Goal: Information Seeking & Learning: Learn about a topic

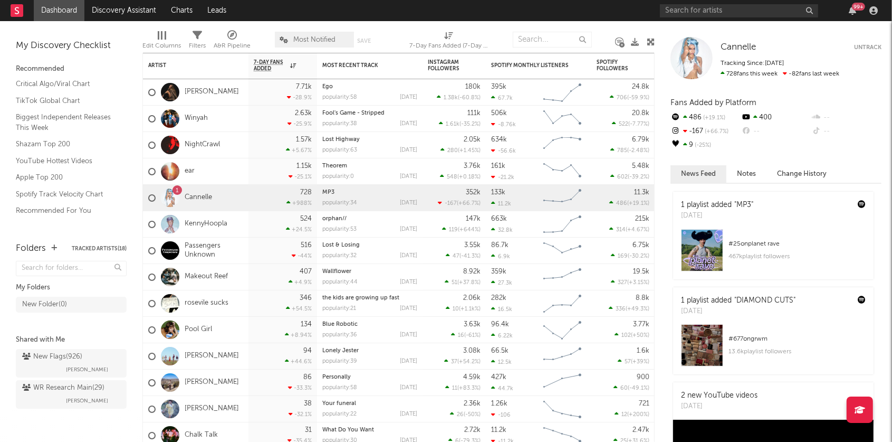
scroll to position [51, 0]
click at [192, 169] on link "ear" at bounding box center [190, 171] width 10 height 9
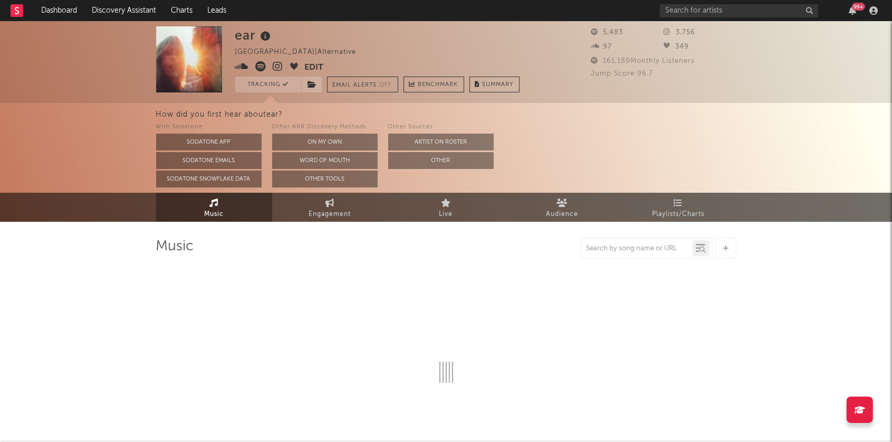
select select "1w"
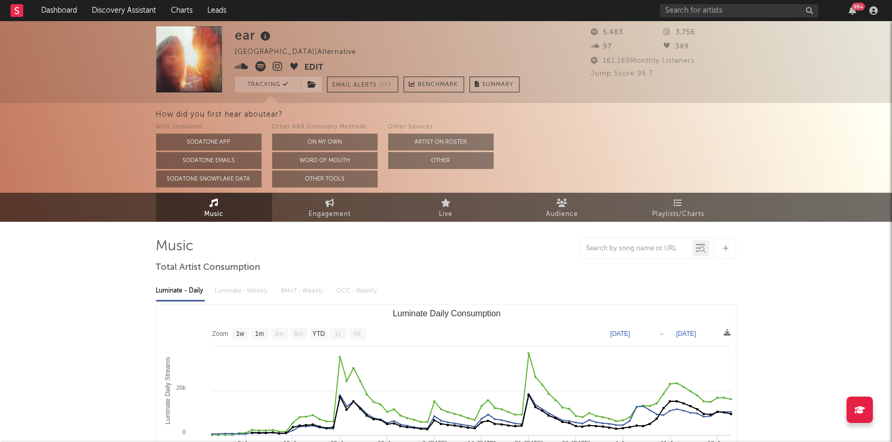
click at [276, 68] on icon at bounding box center [278, 66] width 10 height 11
click at [260, 66] on icon at bounding box center [261, 66] width 11 height 11
click at [104, 11] on link "Discovery Assistant" at bounding box center [123, 10] width 79 height 21
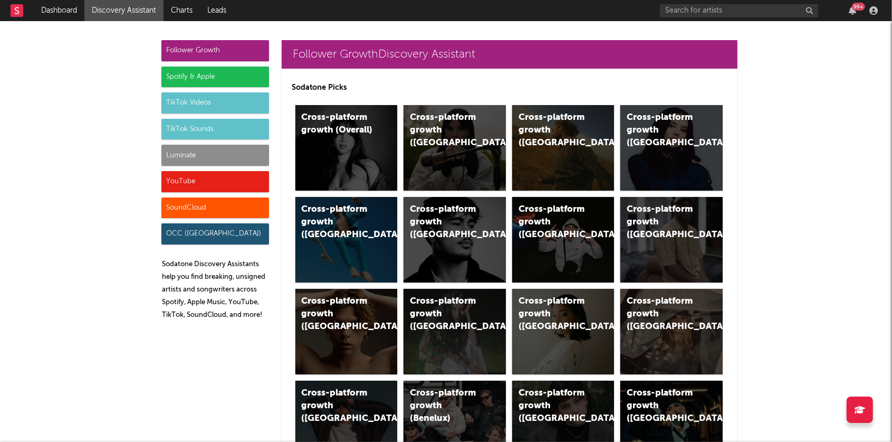
click at [178, 157] on div "Luminate" at bounding box center [215, 155] width 108 height 21
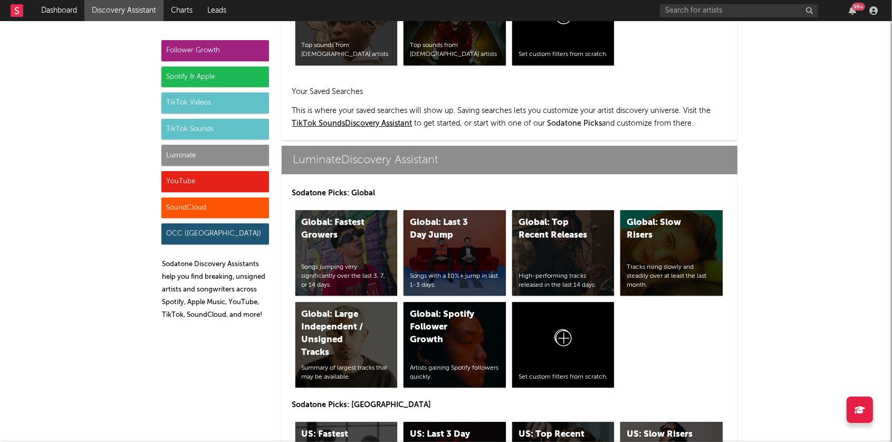
scroll to position [4620, 0]
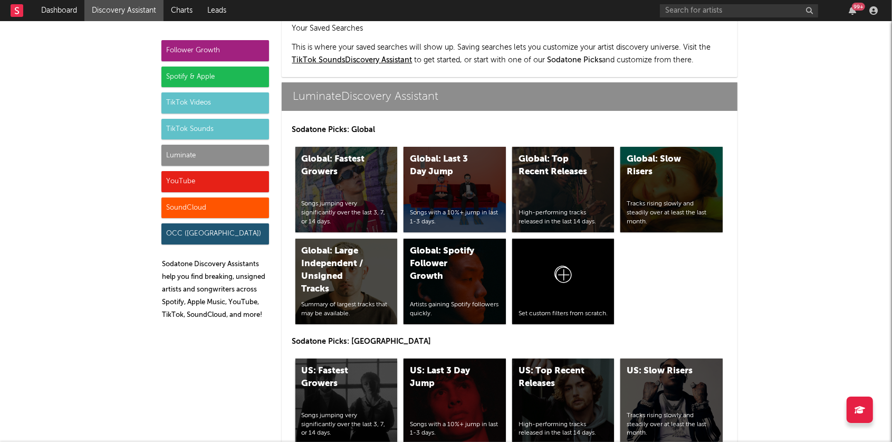
click at [357, 360] on div "US: Fastest Growers Songs jumping very significantly over the last 3, 7, or 14 …" at bounding box center [346, 400] width 102 height 85
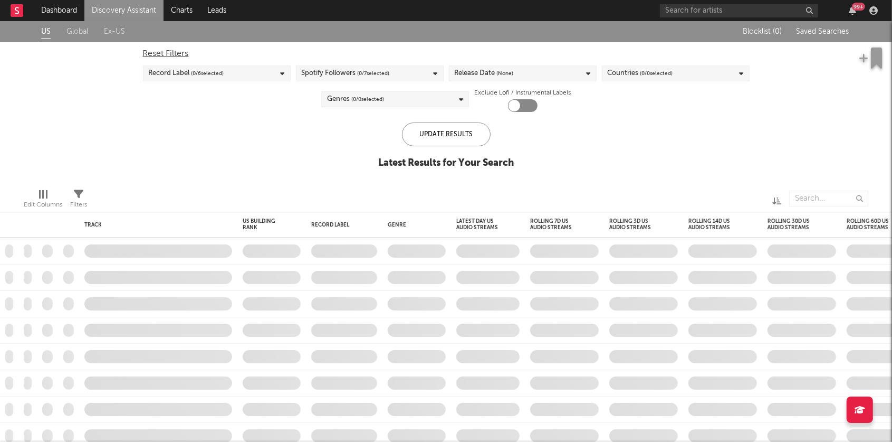
checkbox input "true"
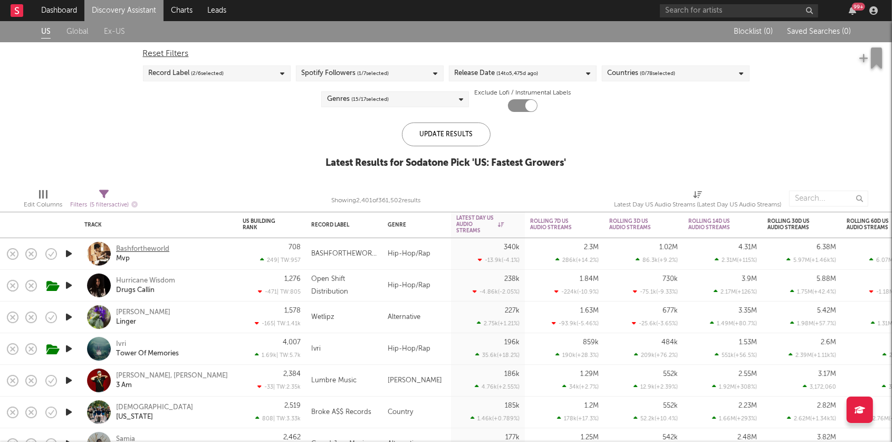
click at [151, 249] on div "Bashfortheworld" at bounding box center [142, 248] width 53 height 9
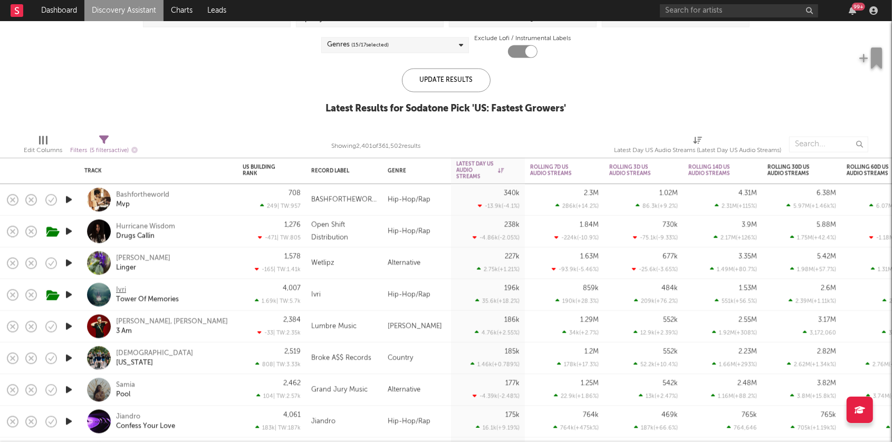
click at [124, 291] on div "Ivri" at bounding box center [121, 289] width 10 height 9
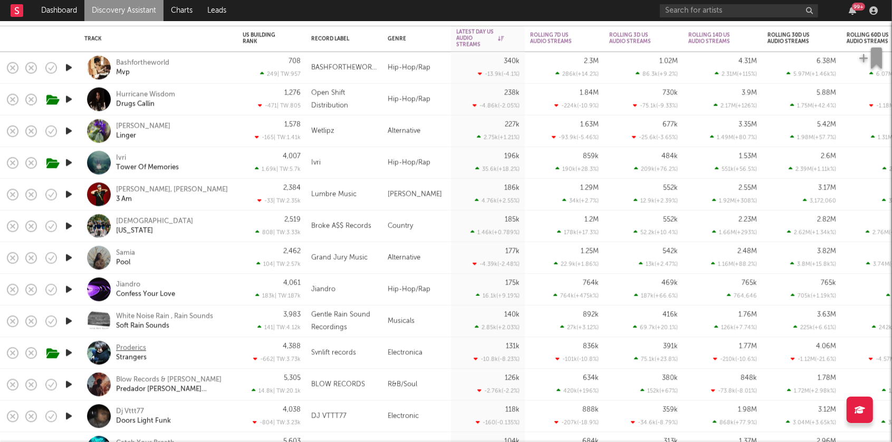
click at [138, 349] on div "Proderics" at bounding box center [131, 347] width 30 height 9
click at [120, 252] on div "Samia" at bounding box center [125, 252] width 19 height 9
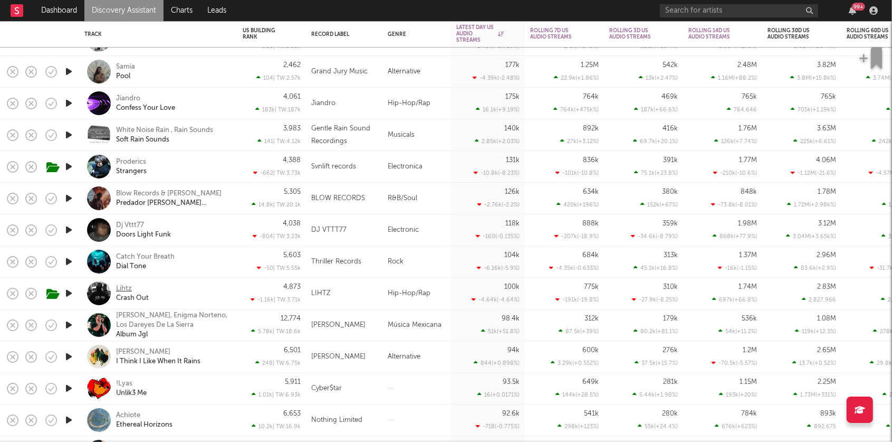
click at [124, 286] on div "Lihtz" at bounding box center [124, 288] width 16 height 9
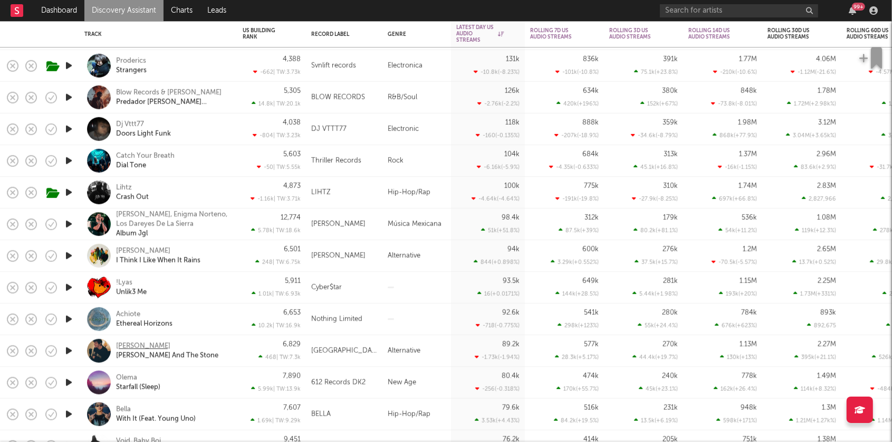
click at [139, 345] on div "Emile Mosseri" at bounding box center [143, 345] width 54 height 9
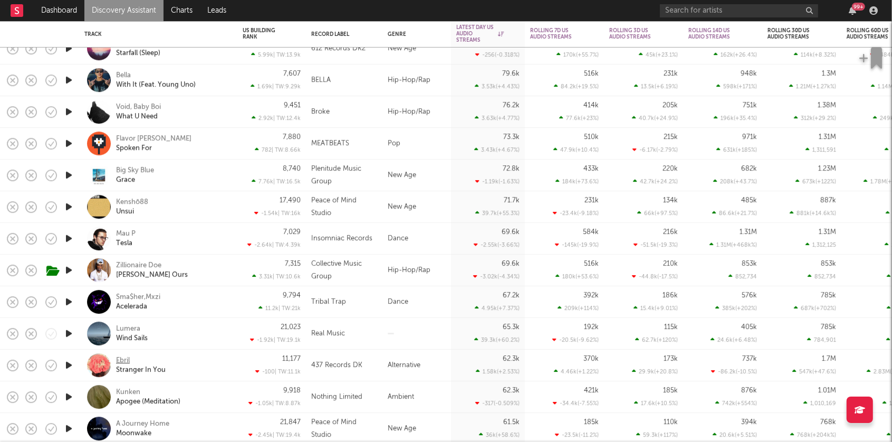
click at [121, 360] on div "Ebril" at bounding box center [123, 360] width 14 height 9
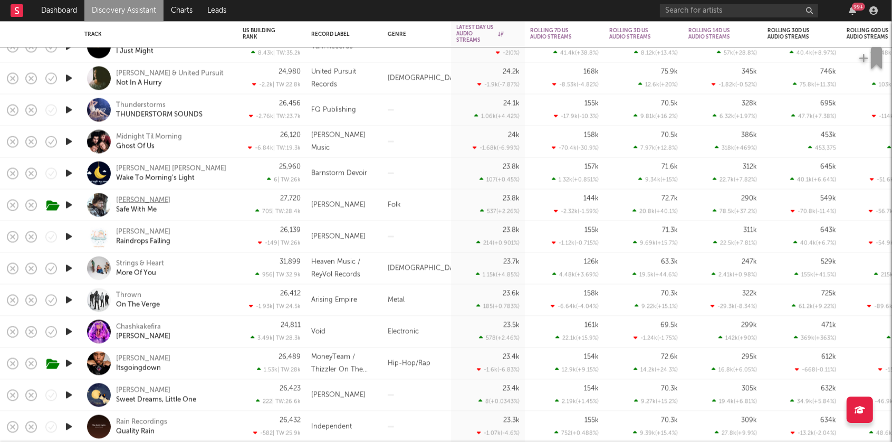
click at [139, 199] on div "Ike Dweck" at bounding box center [143, 199] width 54 height 9
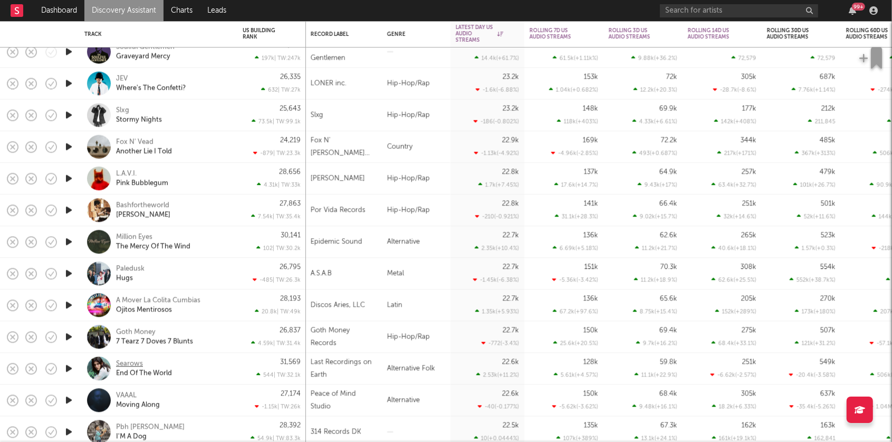
click at [123, 362] on div "Searows" at bounding box center [129, 363] width 27 height 9
click at [132, 395] on div "VAAAL" at bounding box center [126, 394] width 21 height 9
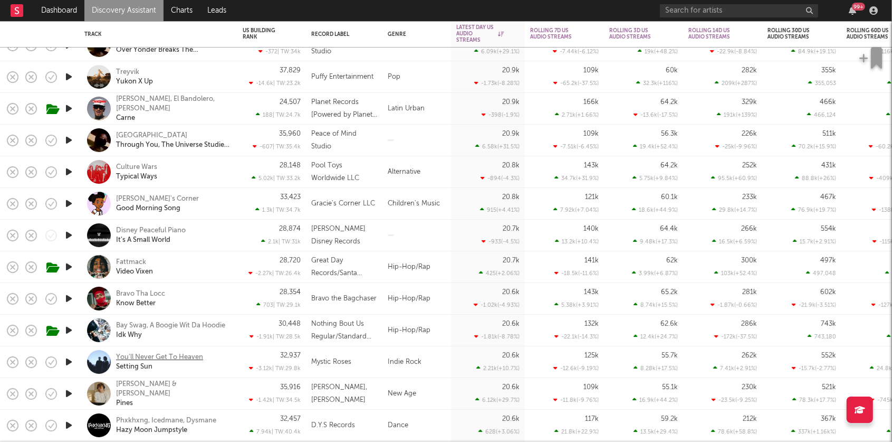
click at [179, 354] on div "You'll Never Get To Heaven" at bounding box center [159, 356] width 87 height 9
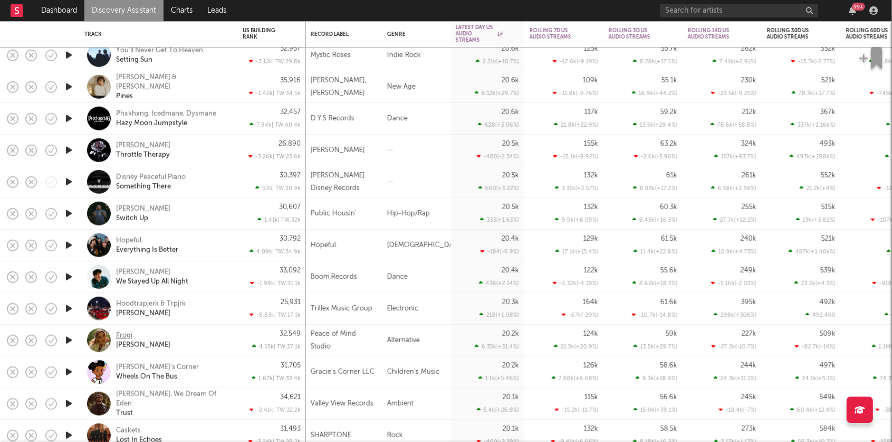
click at [128, 338] on div "Frogi" at bounding box center [124, 334] width 16 height 9
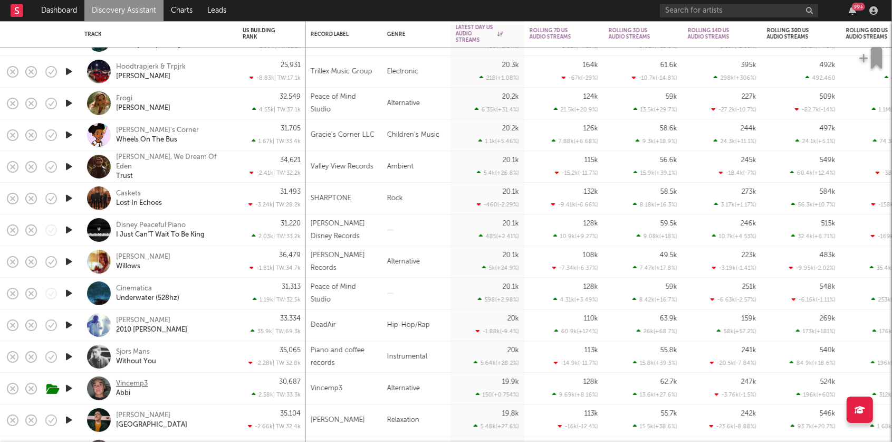
click at [138, 380] on div "Vincemp3" at bounding box center [132, 383] width 32 height 9
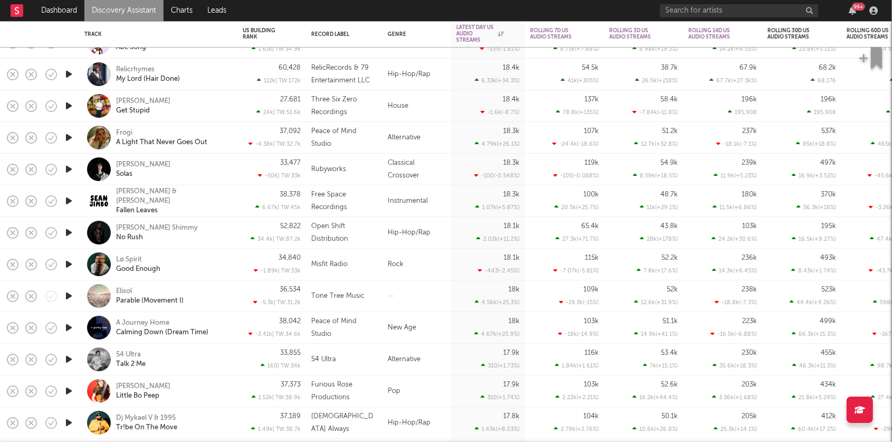
click at [69, 357] on icon "button" at bounding box center [68, 358] width 11 height 13
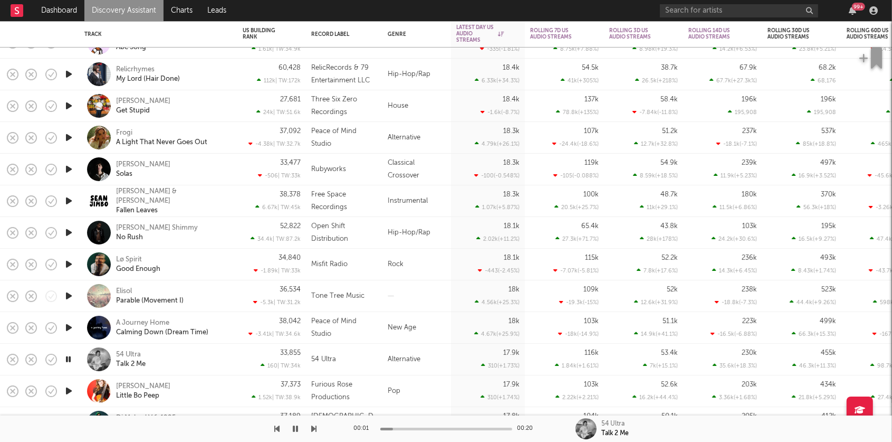
click at [69, 358] on icon "button" at bounding box center [68, 358] width 10 height 13
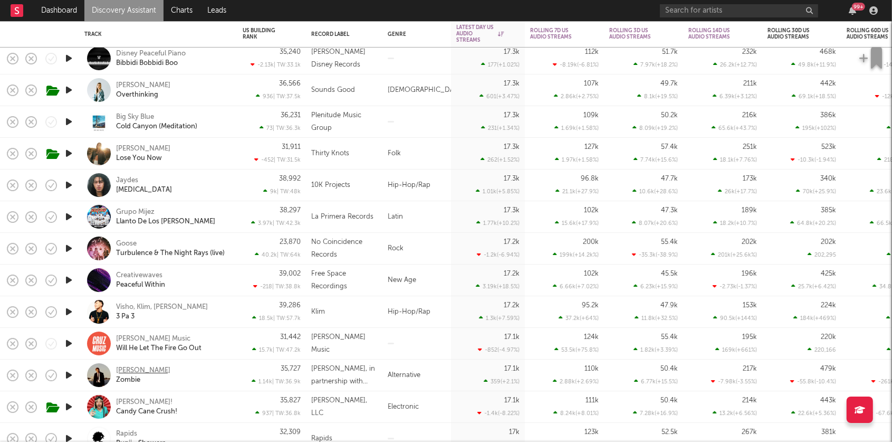
click at [125, 371] on div "[PERSON_NAME]" at bounding box center [143, 370] width 54 height 9
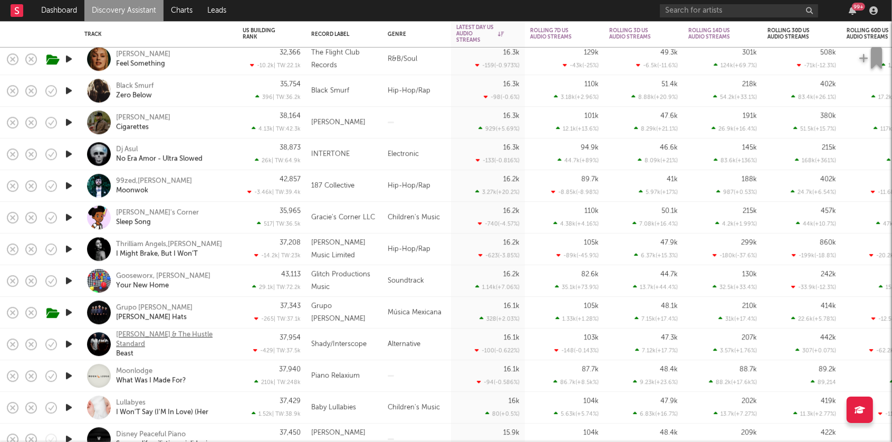
click at [196, 336] on div "Rob Bailey & The Hustle Standard" at bounding box center [172, 339] width 113 height 19
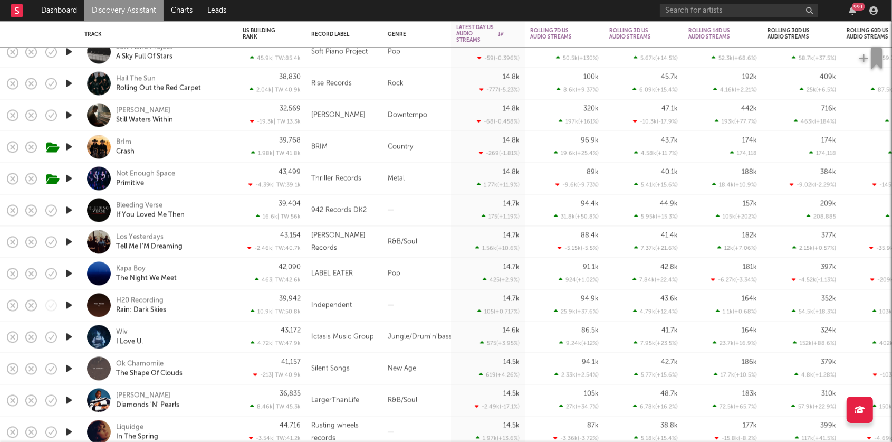
click at [104, 6] on link "Discovery Assistant" at bounding box center [123, 10] width 79 height 21
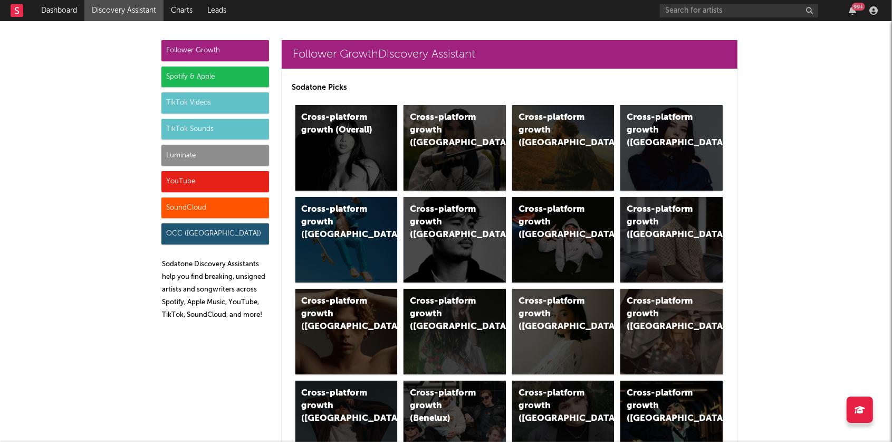
click at [213, 125] on div "TikTok Sounds" at bounding box center [215, 129] width 108 height 21
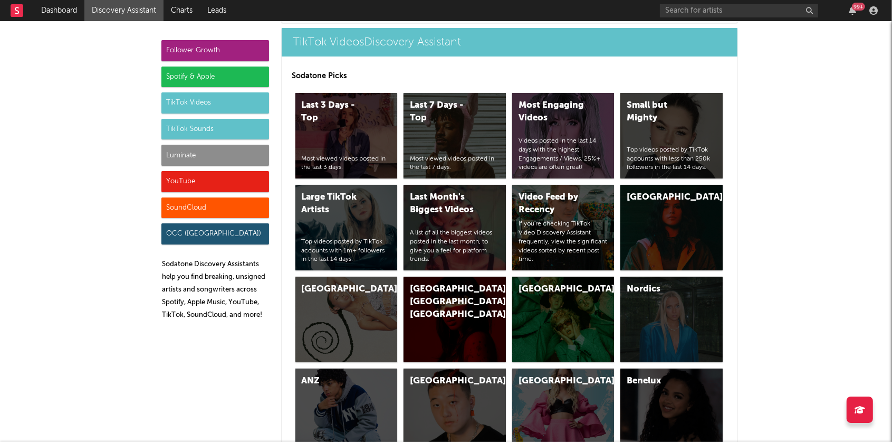
scroll to position [3563, 0]
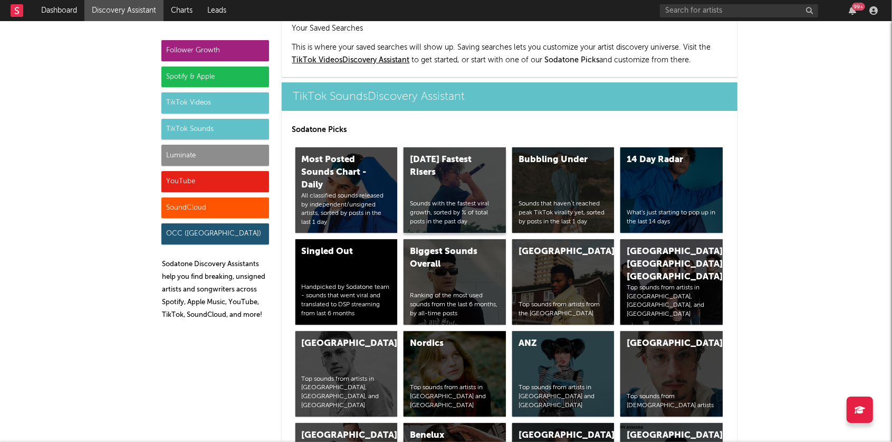
click at [438, 147] on div "Today's Fastest Risers Sounds with the fastest viral growth, sorted by % of tot…" at bounding box center [455, 189] width 102 height 85
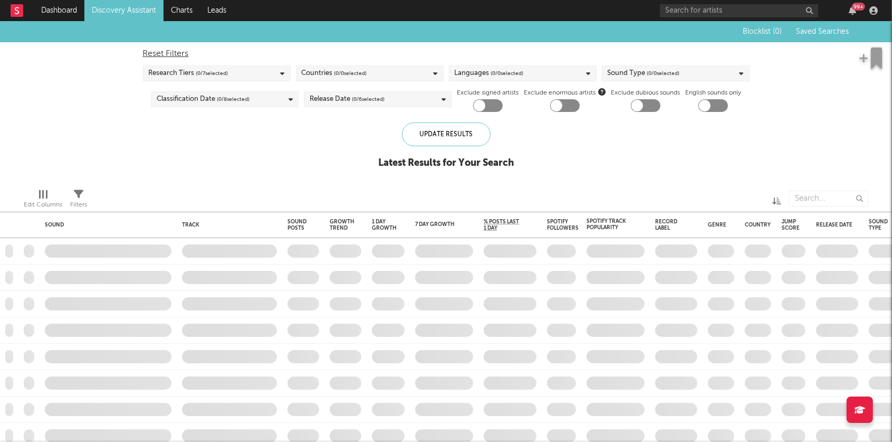
checkbox input "true"
click at [127, 8] on link "Discovery Assistant" at bounding box center [123, 10] width 79 height 21
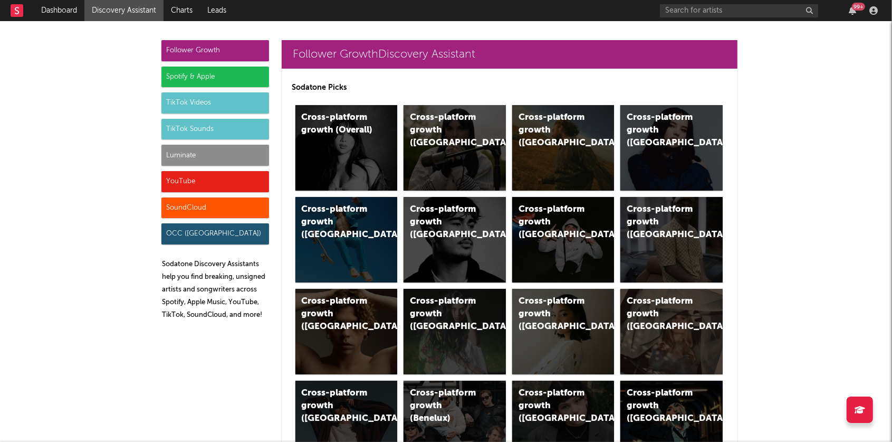
click at [203, 127] on div "TikTok Sounds" at bounding box center [215, 129] width 108 height 21
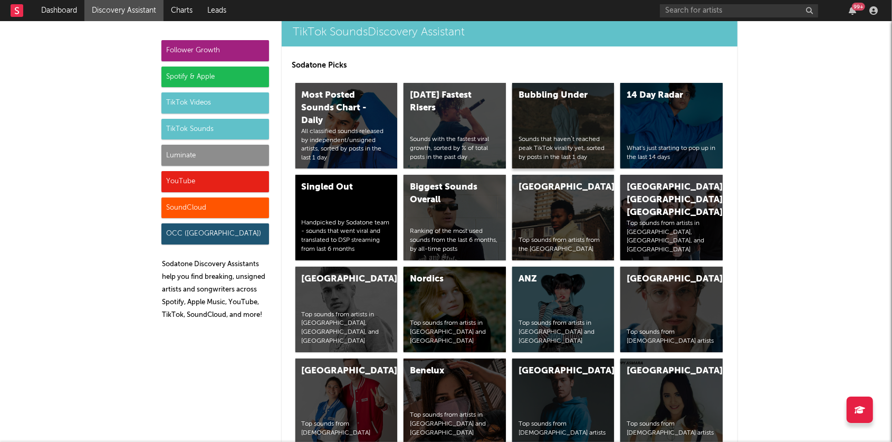
scroll to position [3628, 0]
click at [568, 82] on div "Bubbling Under Sounds that haven’t reached peak TikTok virality yet, sorted by …" at bounding box center [563, 124] width 102 height 85
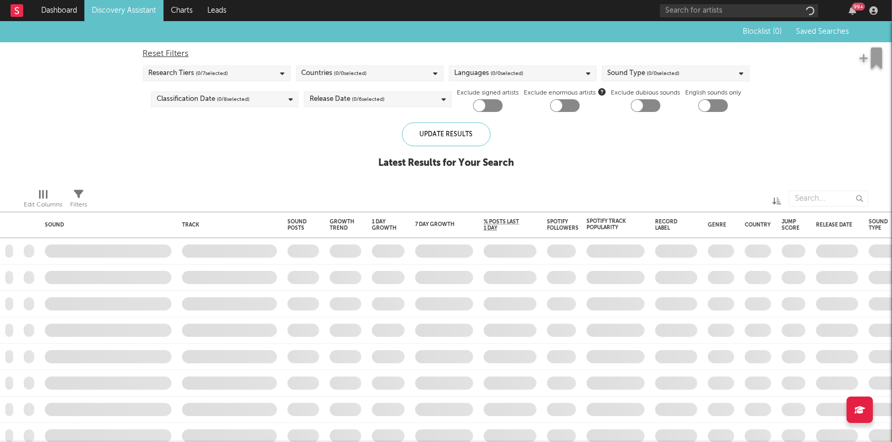
checkbox input "true"
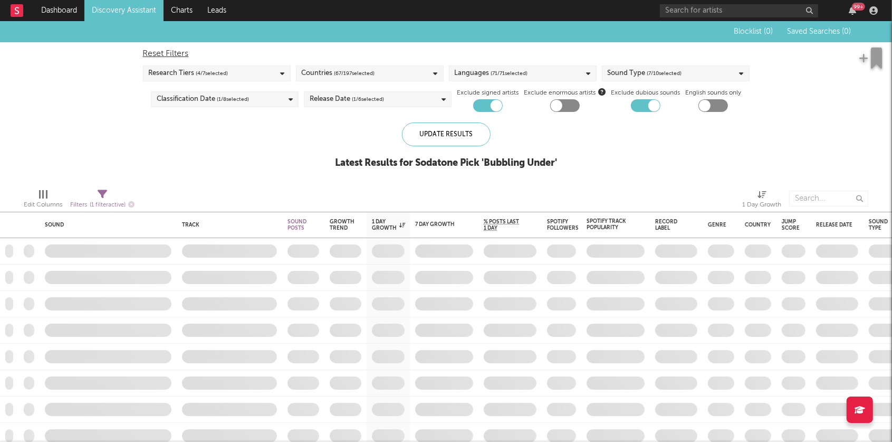
click at [138, 12] on link "Discovery Assistant" at bounding box center [123, 10] width 79 height 21
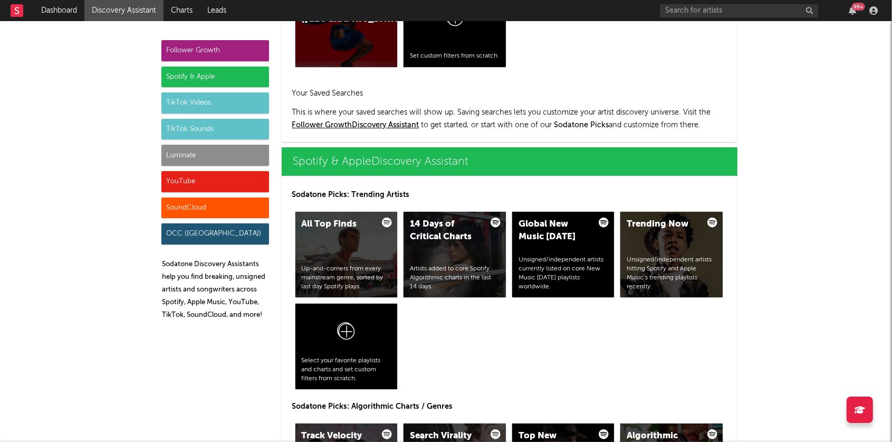
scroll to position [991, 0]
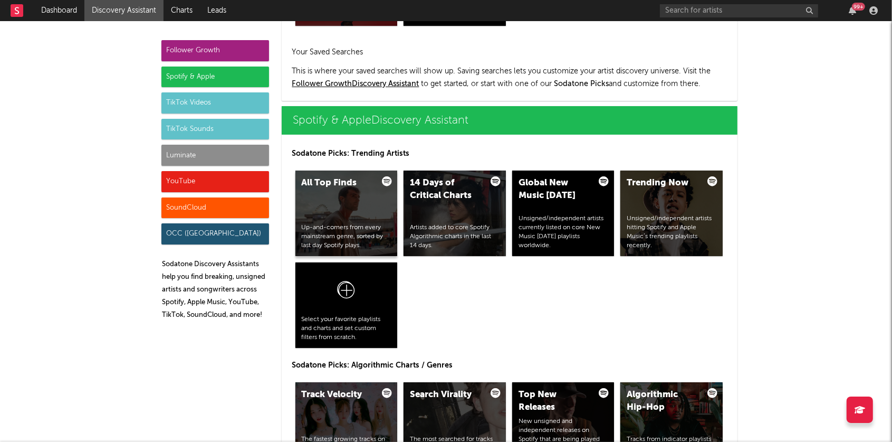
click at [337, 186] on div "All Top Finds" at bounding box center [338, 183] width 72 height 13
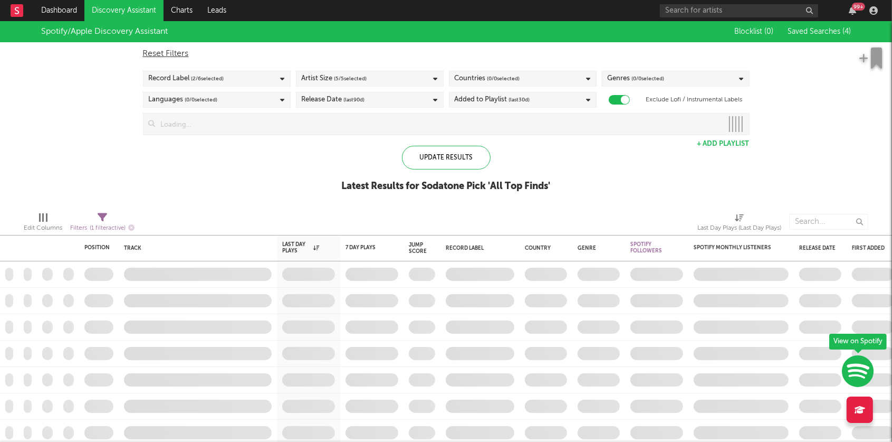
checkbox input "true"
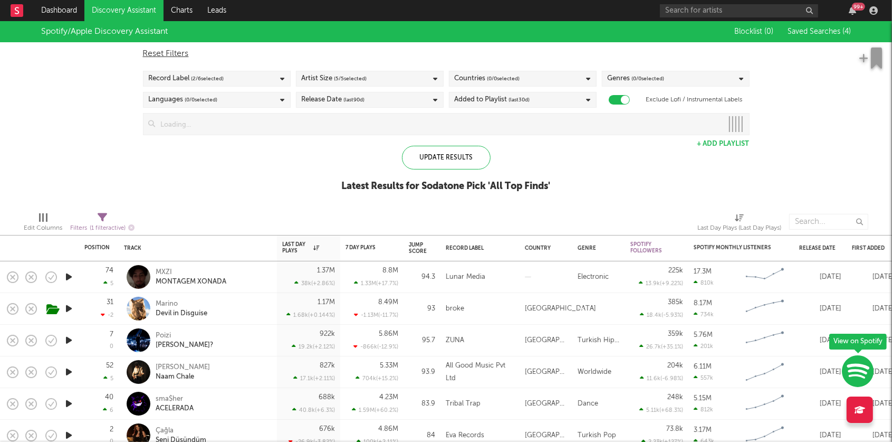
click at [825, 29] on span "Saved Searches ( 4 )" at bounding box center [819, 31] width 63 height 7
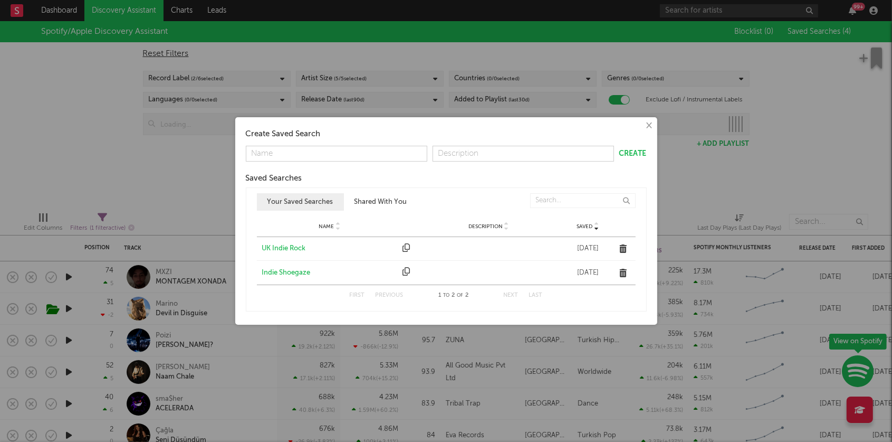
click at [293, 274] on div "Indie Shoegaze" at bounding box center [330, 273] width 136 height 11
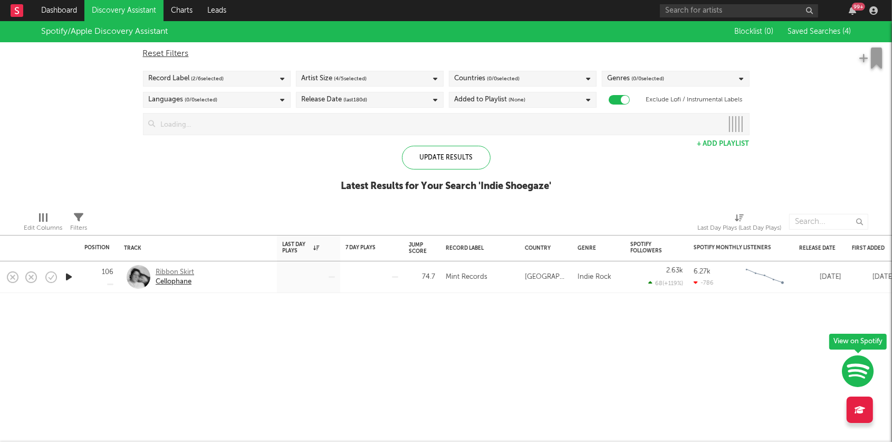
click at [188, 273] on div "Ribbon Skirt" at bounding box center [175, 272] width 39 height 9
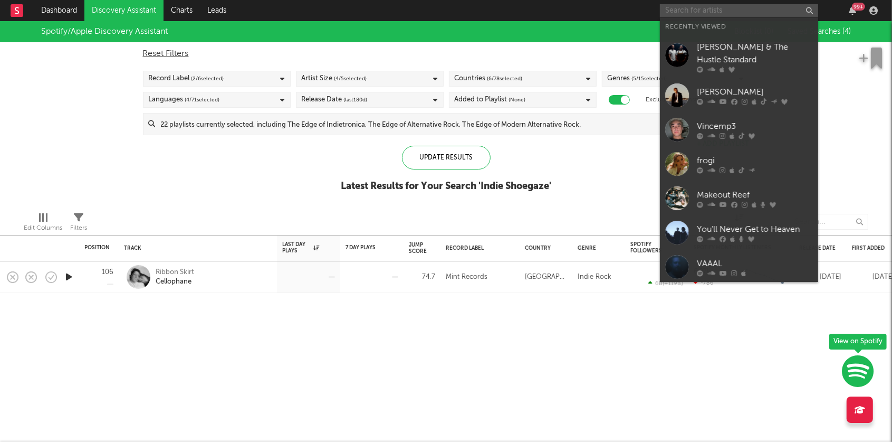
click at [694, 14] on input "text" at bounding box center [739, 10] width 158 height 13
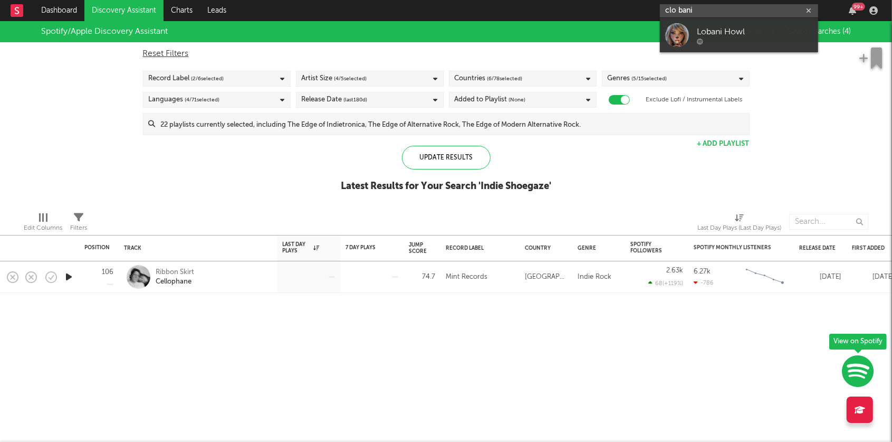
click at [728, 11] on input "clo bani" at bounding box center [739, 10] width 158 height 13
paste input "https://open.spotify.com/artist/4YX3Ac1fpINXruDfKHFYqo?si=hSPBrnJ_T1qr1fxrbJVvSg"
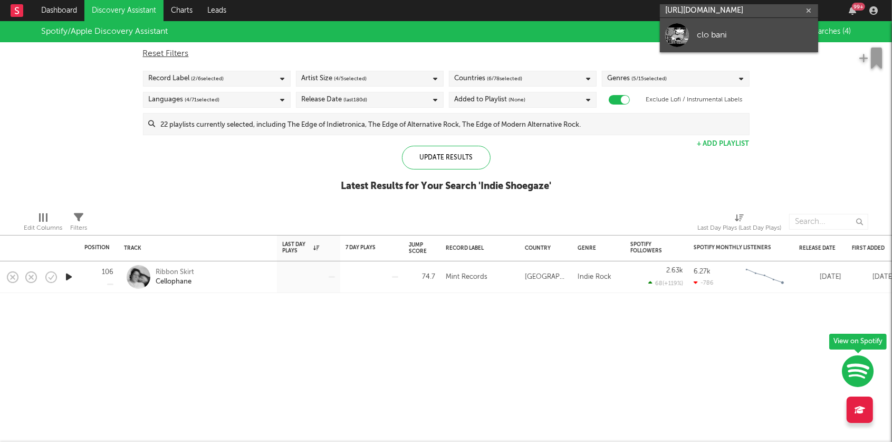
type input "https://open.spotify.com/artist/4YX3Ac1fpINXruDfKHFYqo?si=hSPBrnJ_T1qr1fxrbJVvSg"
click at [727, 33] on div "clo bani" at bounding box center [755, 34] width 116 height 13
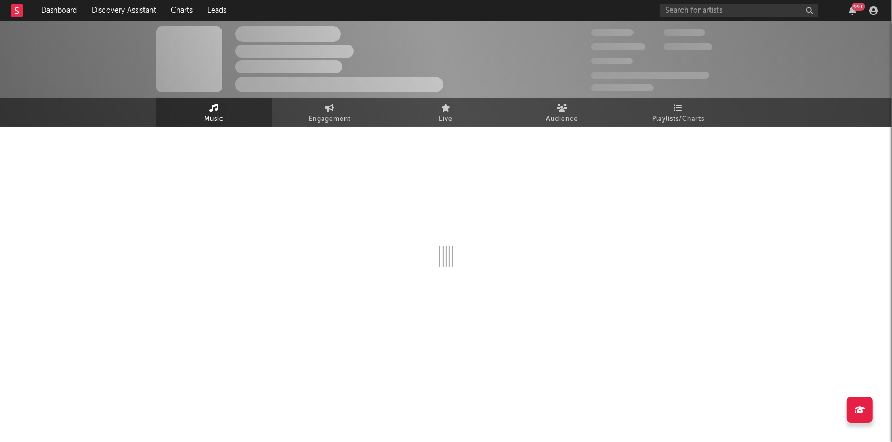
select select "1w"
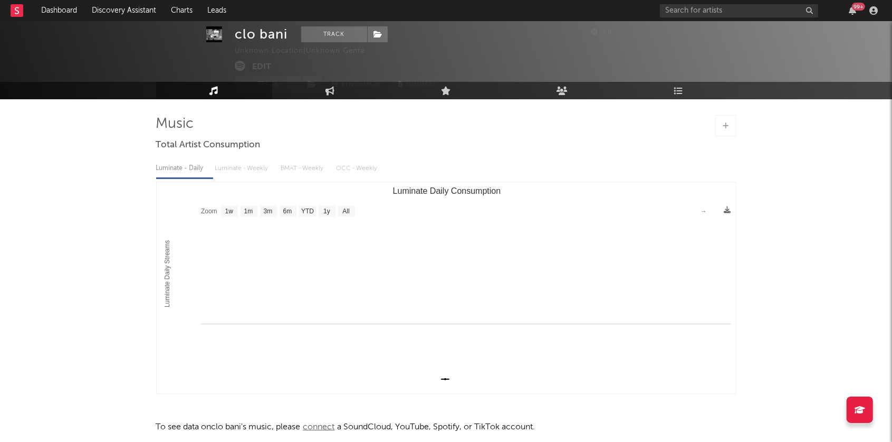
scroll to position [74, 0]
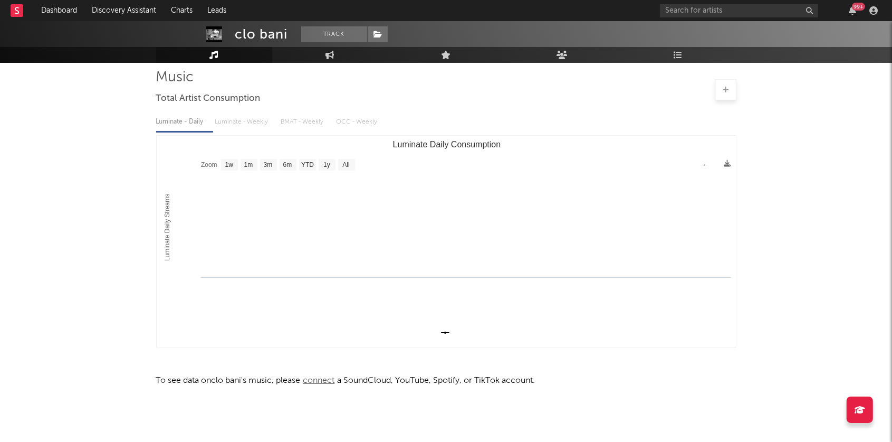
click at [328, 379] on span "connect" at bounding box center [319, 380] width 37 height 8
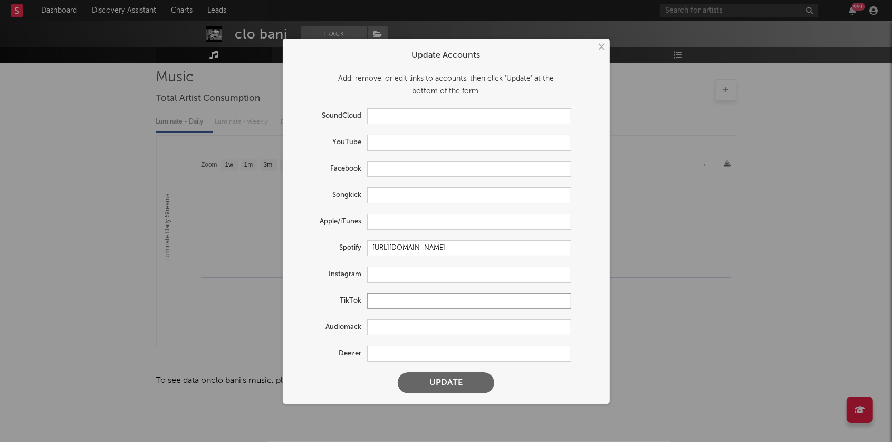
click at [406, 300] on input "text" at bounding box center [469, 301] width 204 height 16
paste input "https://www.tiktok.com/music/On-the-run-7537027193518196737"
type input "https://www.tiktok.com/music/On-the-run-7537027193518196737"
click at [449, 383] on button "Update" at bounding box center [446, 382] width 97 height 21
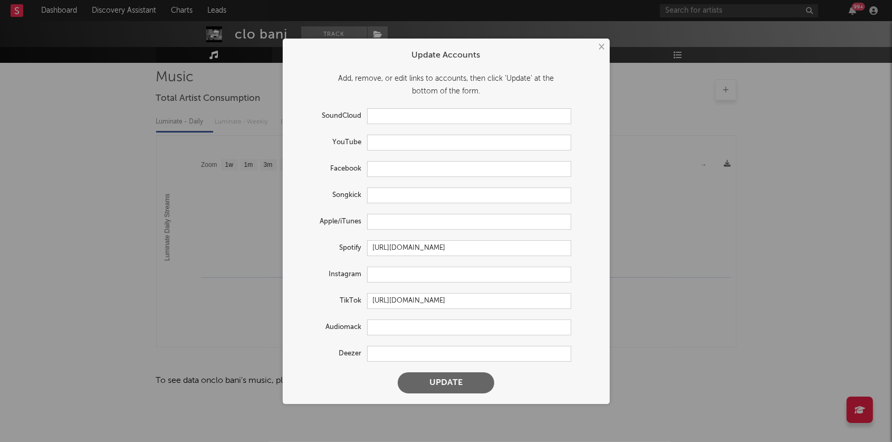
scroll to position [0, 0]
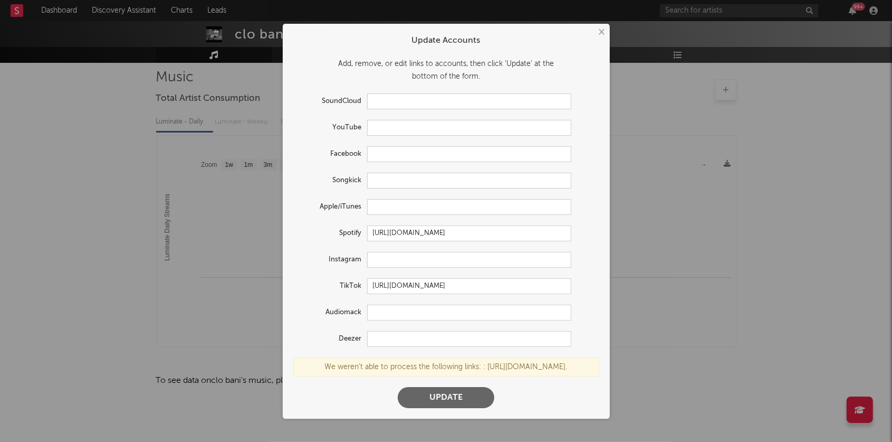
click at [599, 26] on button "×" at bounding box center [602, 32] width 12 height 12
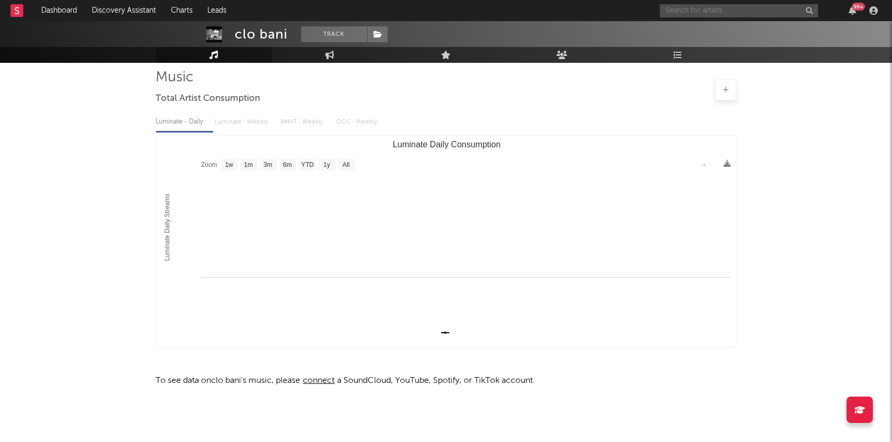
click at [692, 14] on input "text" at bounding box center [739, 10] width 158 height 13
click at [703, 8] on input "slow silver 03" at bounding box center [739, 10] width 158 height 13
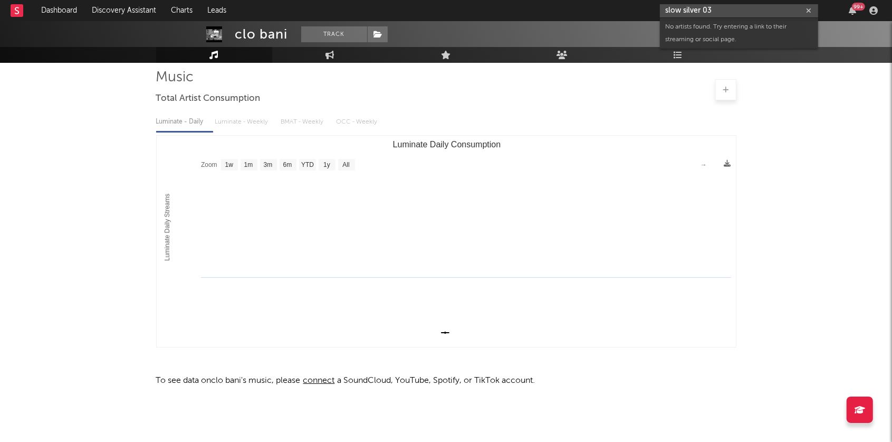
click at [703, 8] on input "slow silver 03" at bounding box center [739, 10] width 158 height 13
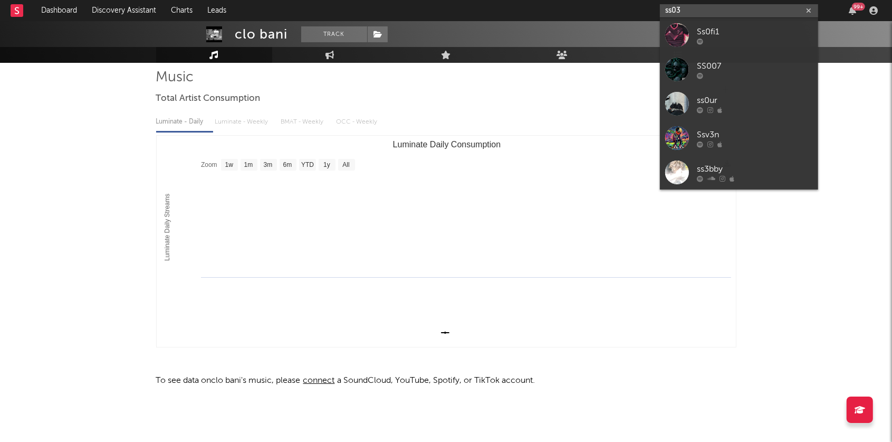
click at [719, 15] on input "ss03" at bounding box center [739, 10] width 158 height 13
paste input "https://open.spotify.com/artist/45EuZYASyeJ7F8It1PxO54?si=bkpvfNGaTaaB9BYLHgokew"
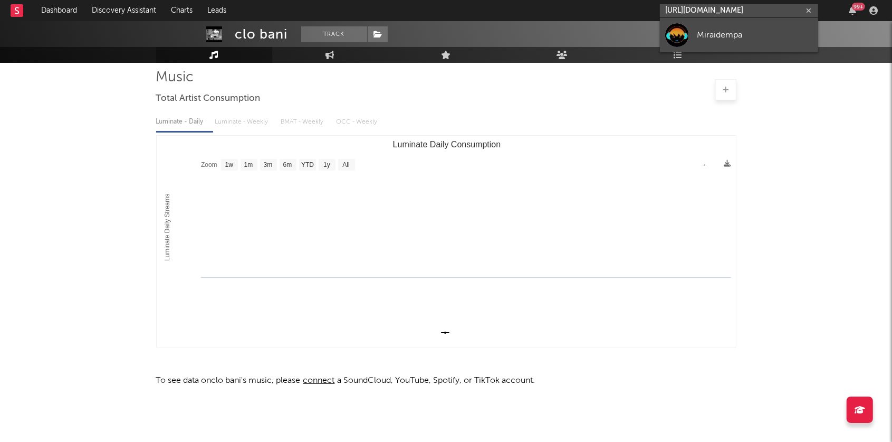
type input "https://open.spotify.com/artist/45EuZYASyeJ7F8It1PxO54?si=bkpvfNGaTaaB9BYLHgokew"
click at [715, 34] on div "Miraidempa" at bounding box center [755, 34] width 116 height 13
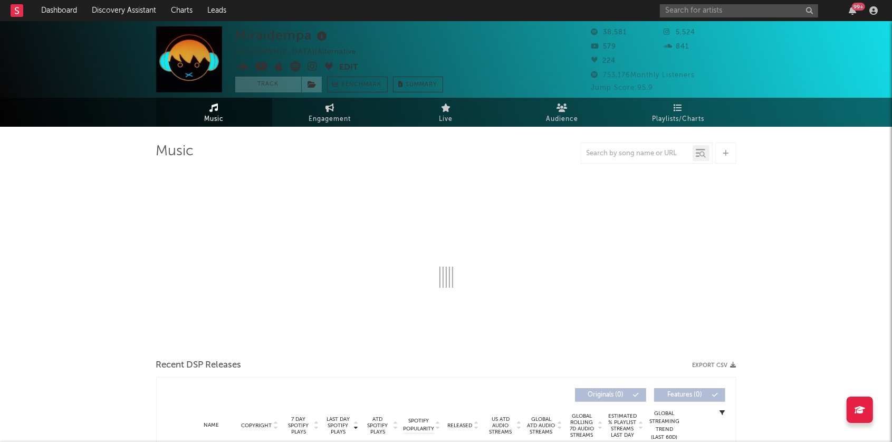
select select "6m"
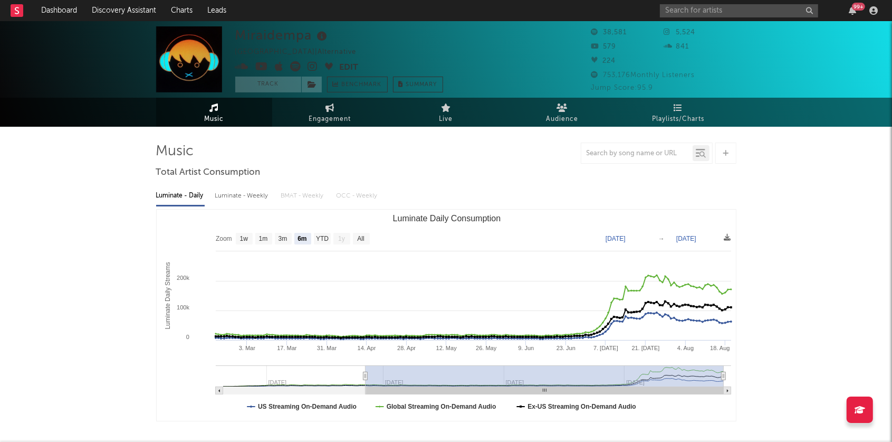
click at [313, 65] on icon at bounding box center [313, 66] width 10 height 11
click at [682, 9] on input "text" at bounding box center [739, 10] width 158 height 13
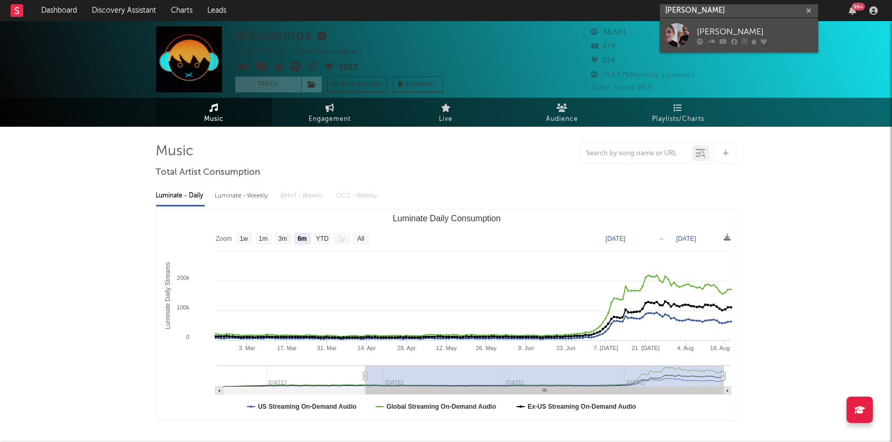
type input "caylin russo"
click at [744, 39] on icon at bounding box center [745, 41] width 6 height 6
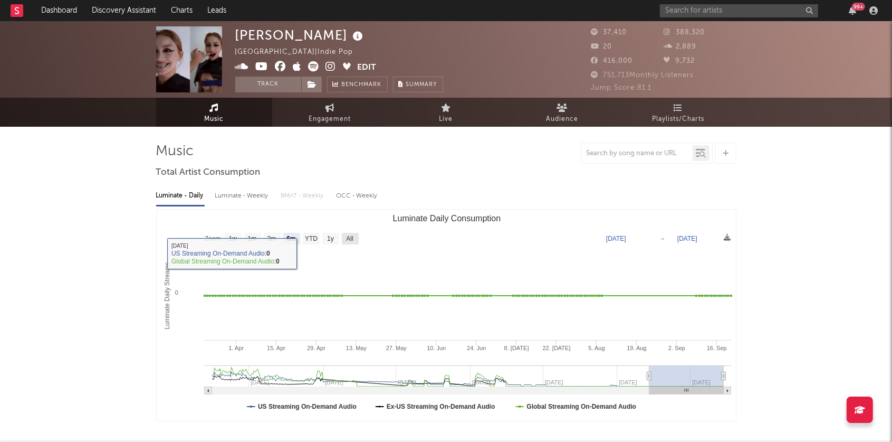
click at [351, 242] on rect "Luminate Daily Consumption" at bounding box center [350, 239] width 17 height 12
select select "All"
type input "2021-03-31"
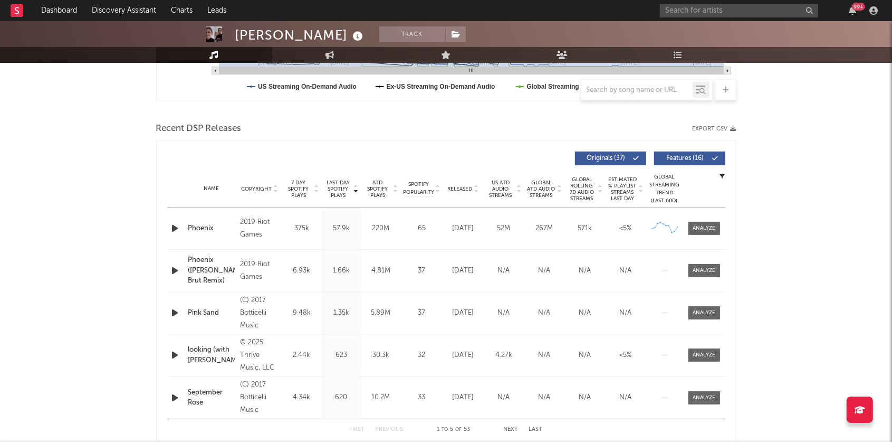
scroll to position [330, 0]
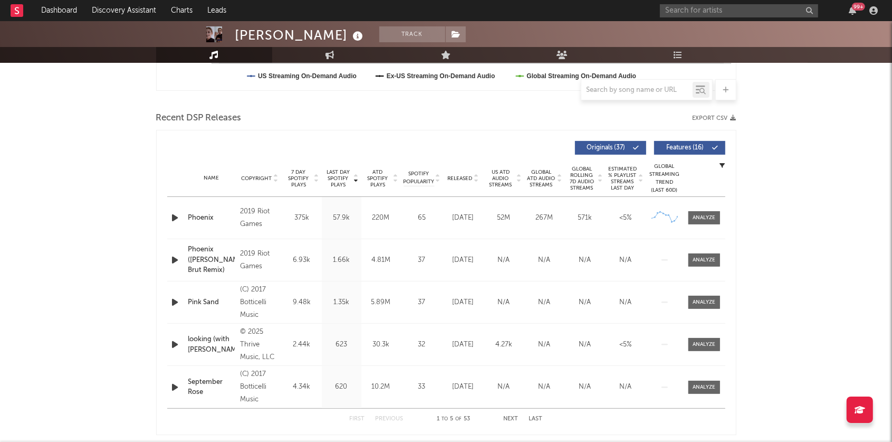
click at [173, 217] on icon "button" at bounding box center [175, 217] width 11 height 13
click at [174, 218] on icon "button" at bounding box center [175, 217] width 10 height 13
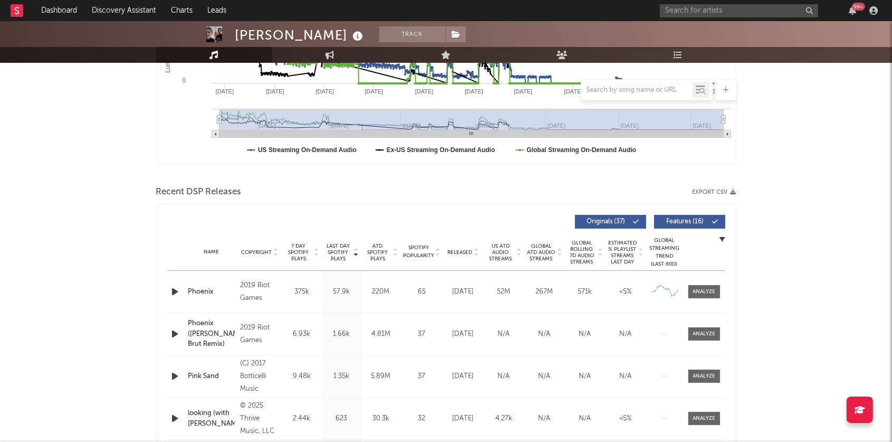
scroll to position [0, 0]
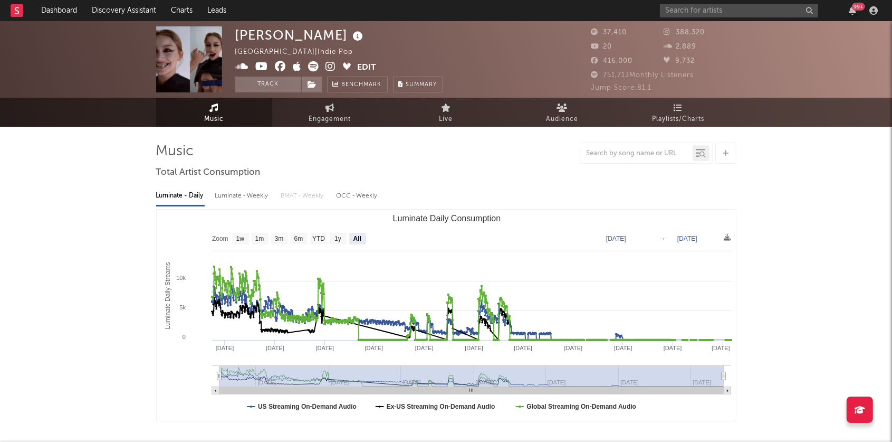
click at [328, 64] on icon at bounding box center [331, 66] width 10 height 11
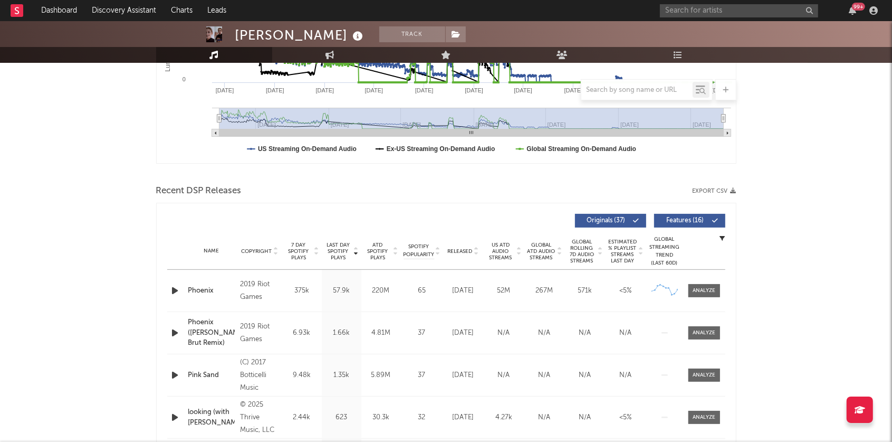
scroll to position [288, 0]
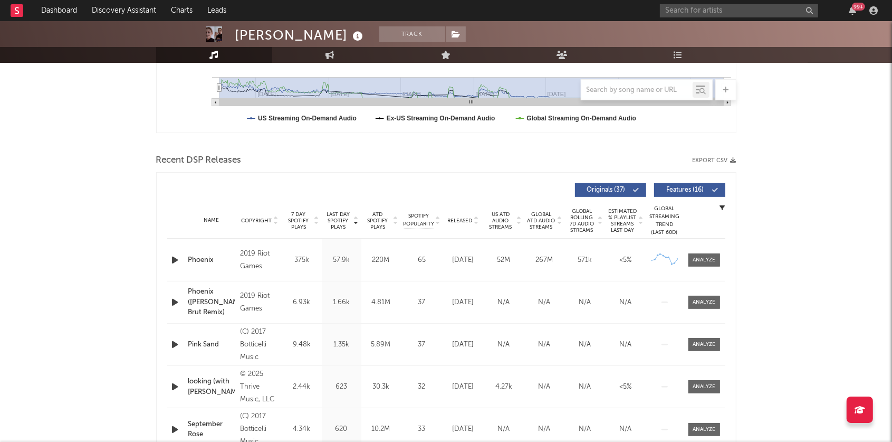
click at [273, 218] on icon at bounding box center [275, 218] width 5 height 4
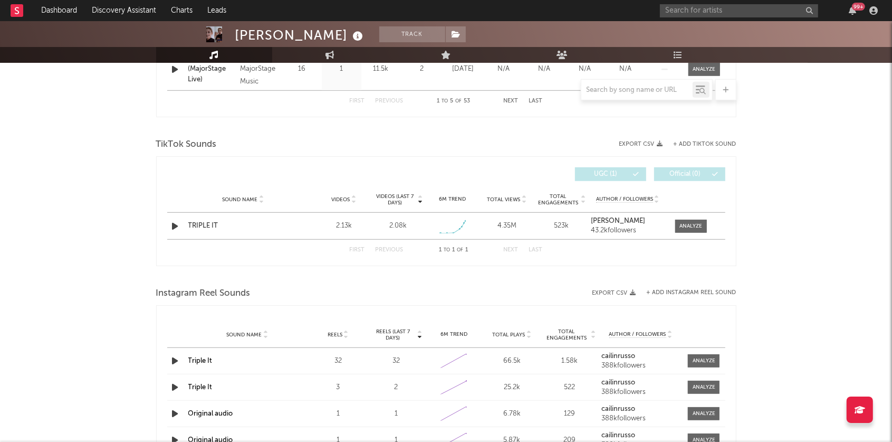
scroll to position [650, 0]
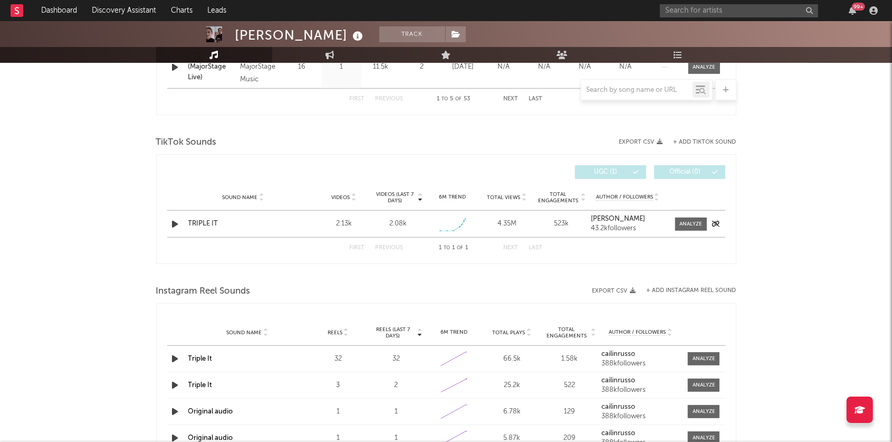
click at [171, 220] on icon "button" at bounding box center [175, 223] width 11 height 13
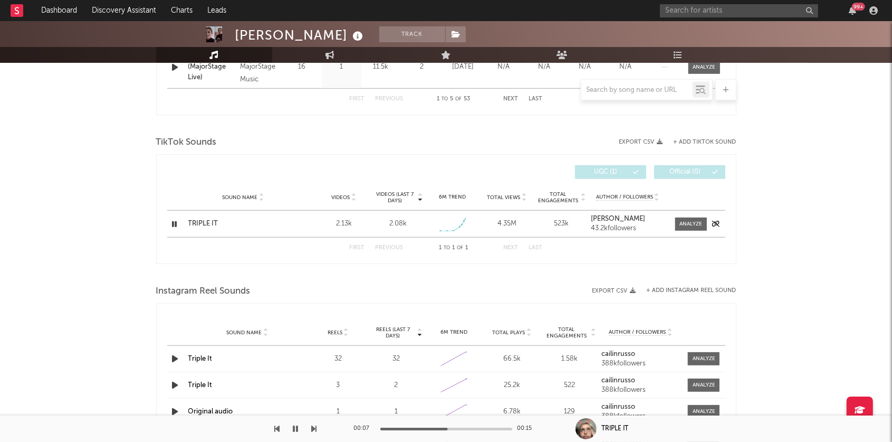
click at [174, 222] on icon "button" at bounding box center [175, 223] width 10 height 13
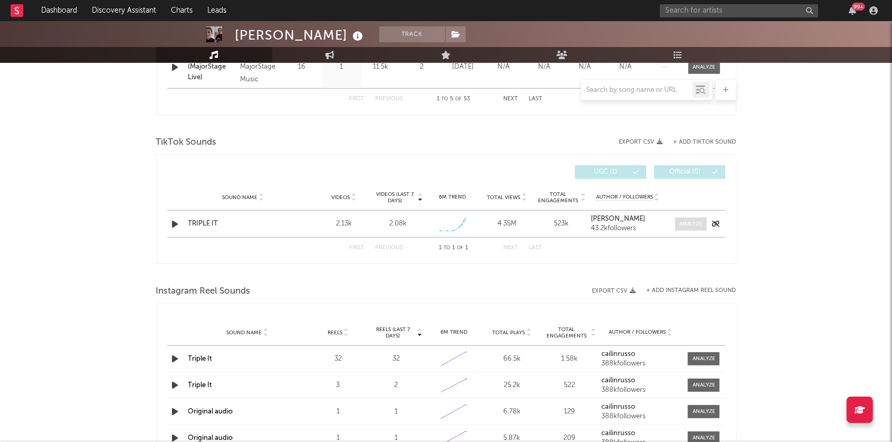
click at [681, 221] on div at bounding box center [691, 224] width 23 height 8
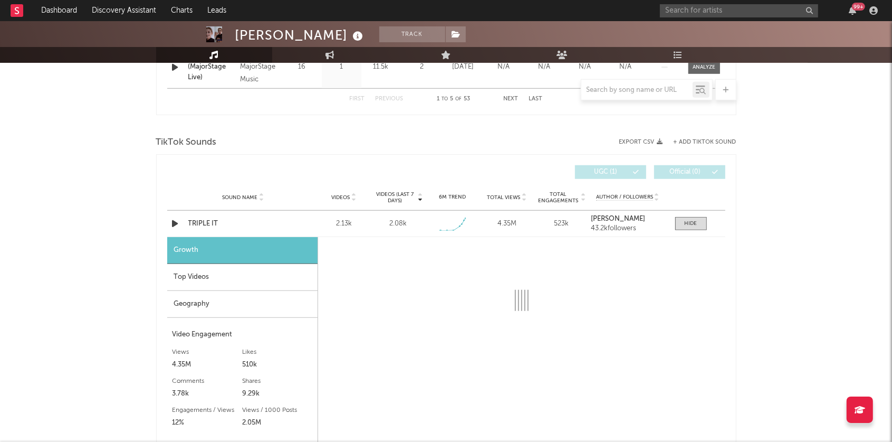
scroll to position [748, 0]
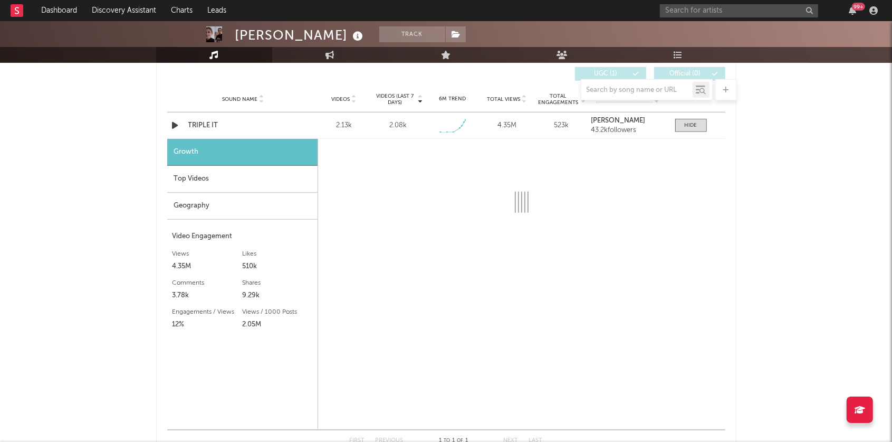
select select "1w"
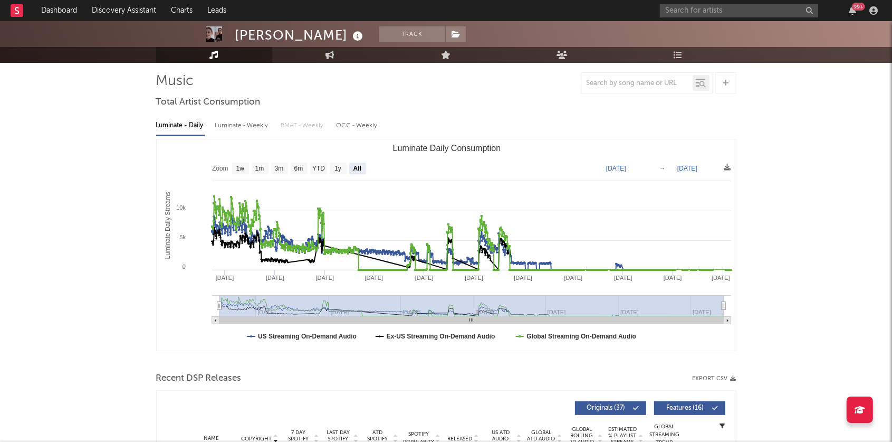
scroll to position [0, 0]
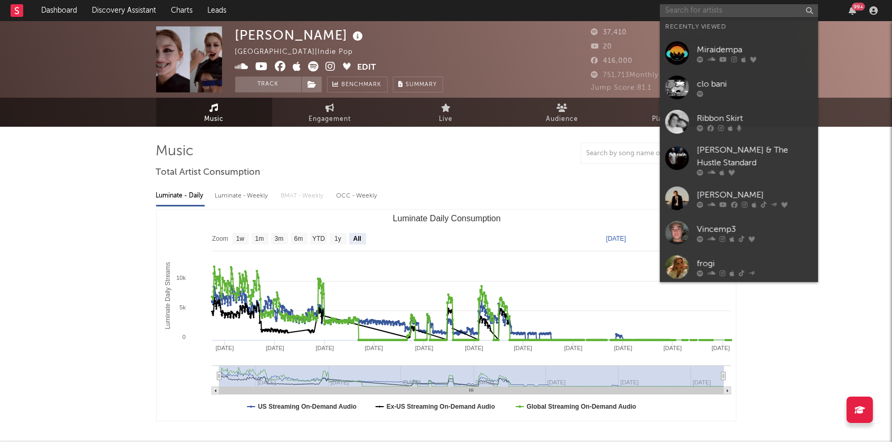
click at [709, 14] on input "text" at bounding box center [739, 10] width 158 height 13
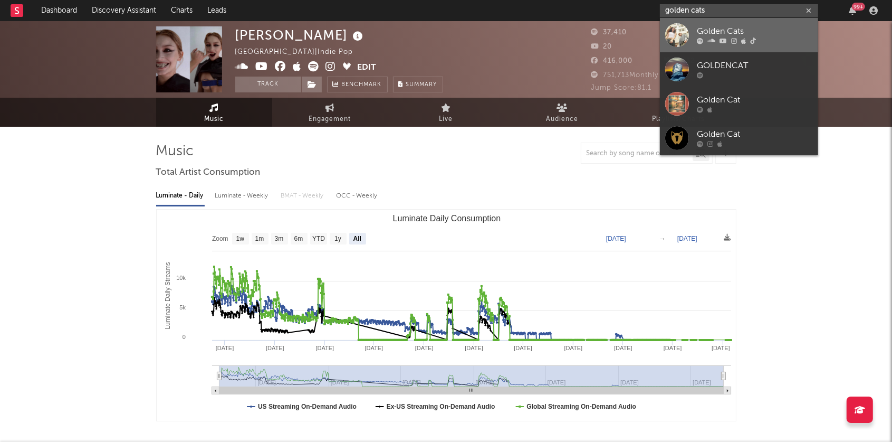
type input "golden cats"
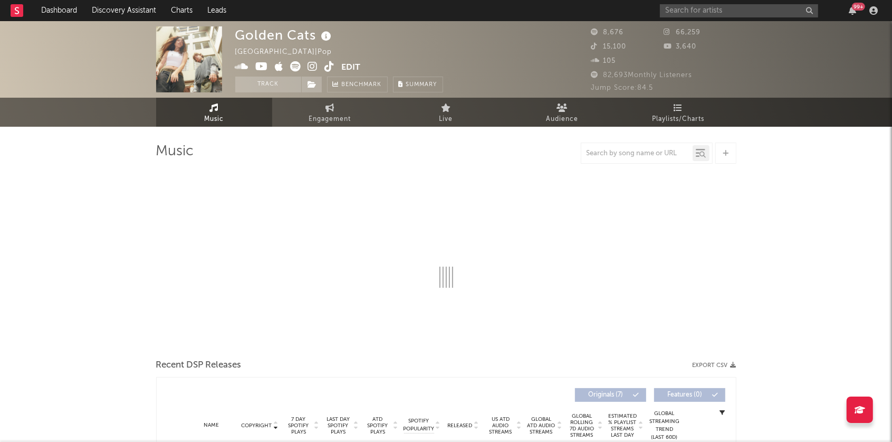
select select "6m"
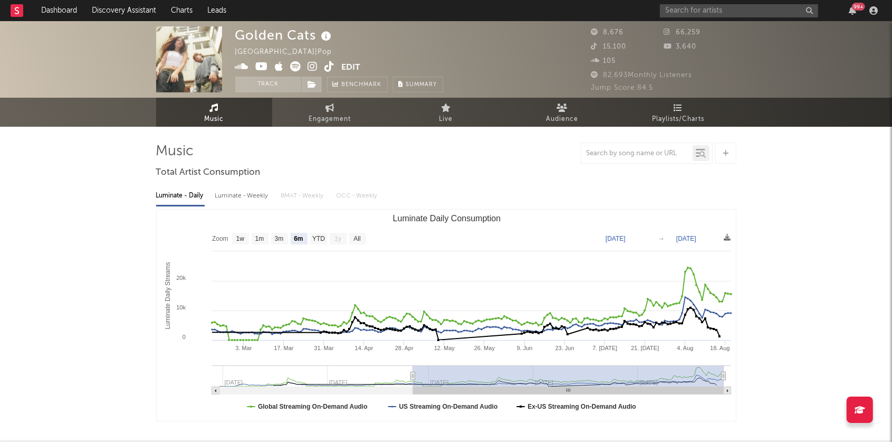
click at [293, 67] on icon at bounding box center [296, 66] width 11 height 11
click at [352, 62] on button "Edit" at bounding box center [351, 67] width 19 height 13
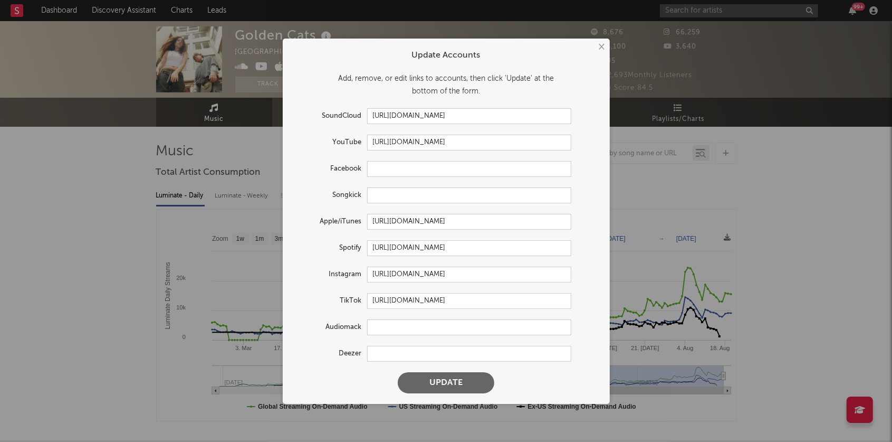
click at [603, 47] on button "×" at bounding box center [602, 47] width 12 height 12
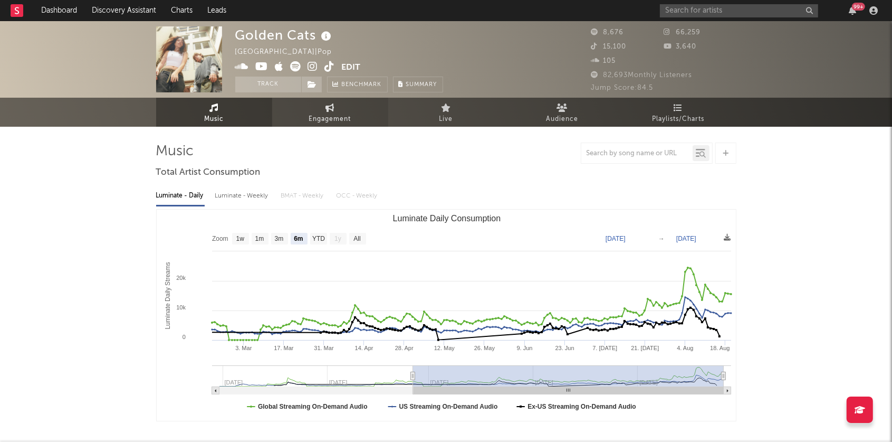
click at [327, 117] on span "Engagement" at bounding box center [330, 119] width 42 height 13
select select "1w"
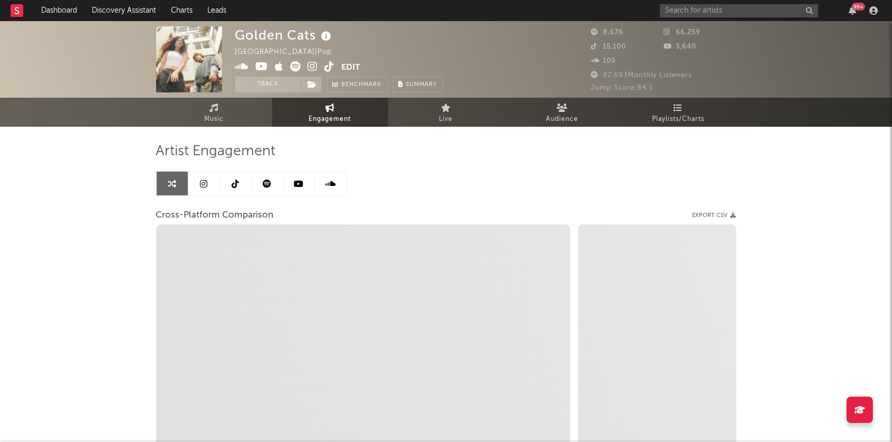
click at [235, 181] on icon at bounding box center [235, 183] width 7 height 8
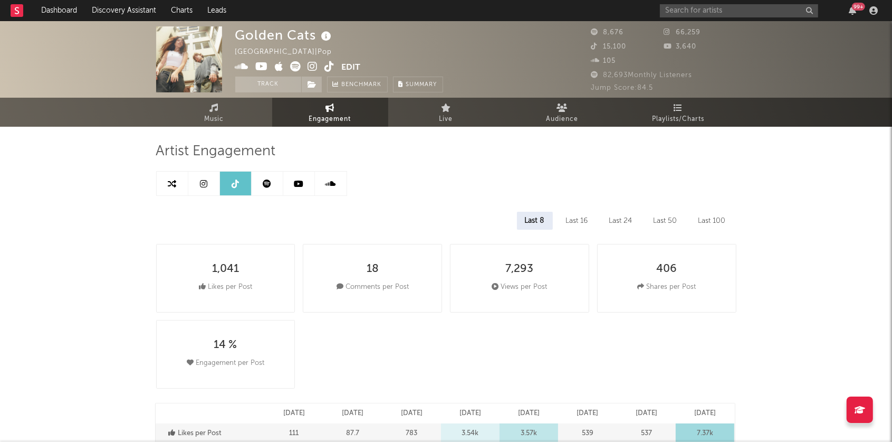
select select "6m"
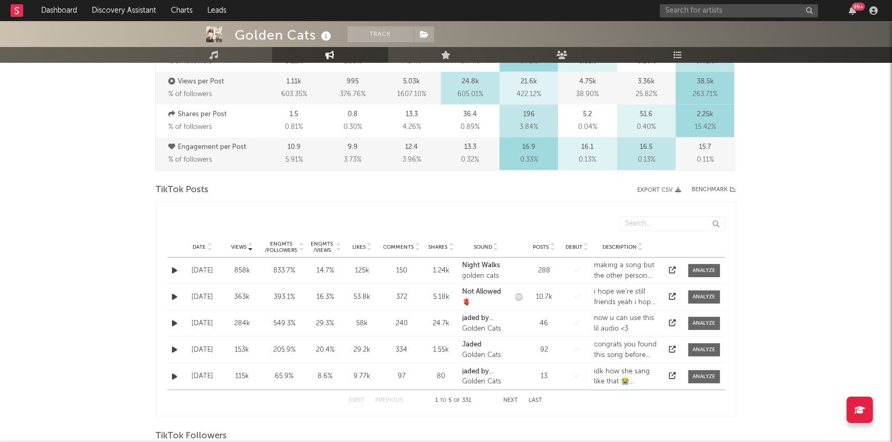
scroll to position [414, 0]
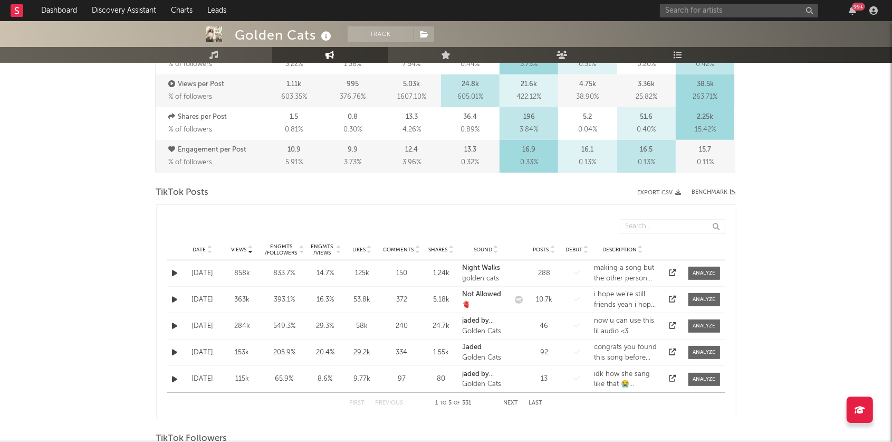
click at [210, 250] on icon at bounding box center [209, 252] width 5 height 4
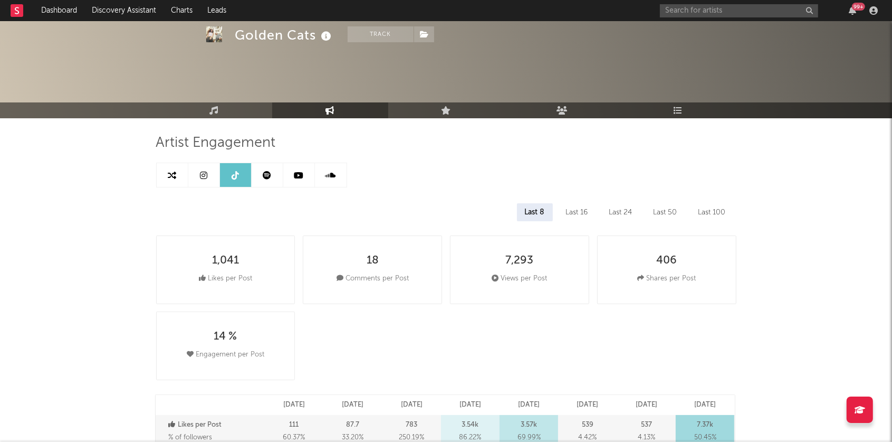
scroll to position [0, 0]
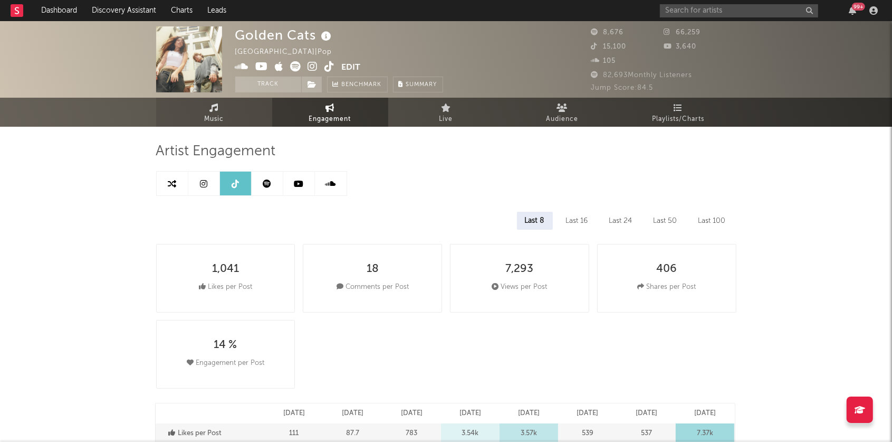
click at [243, 114] on link "Music" at bounding box center [214, 112] width 116 height 29
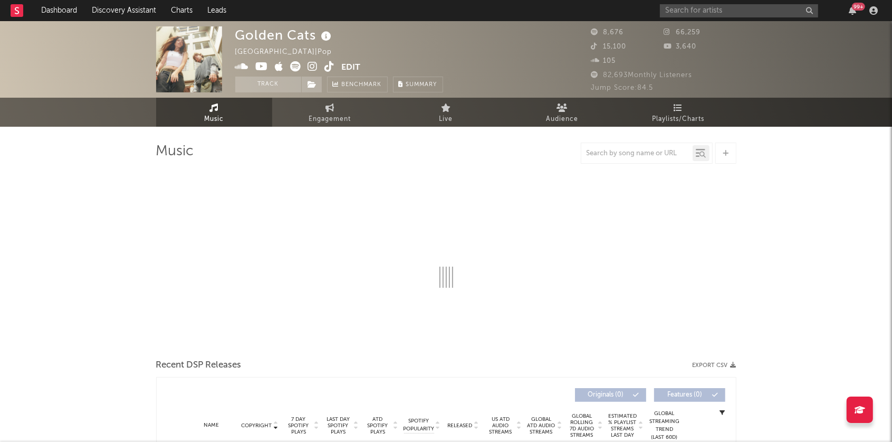
select select "6m"
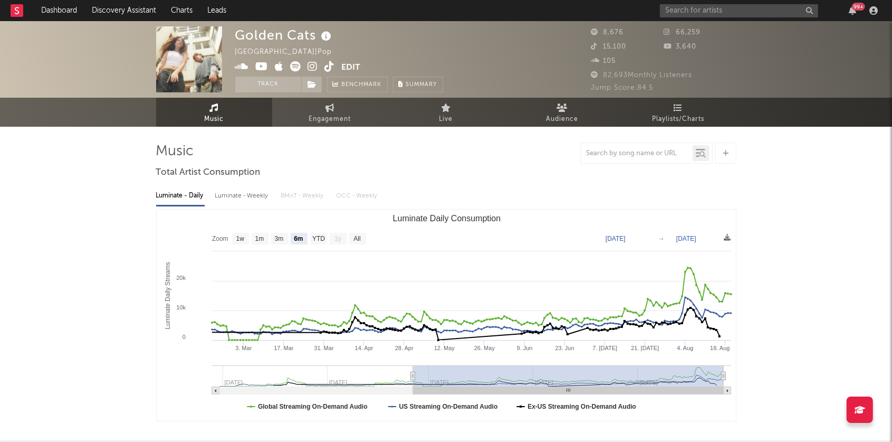
click at [313, 68] on icon at bounding box center [313, 66] width 10 height 11
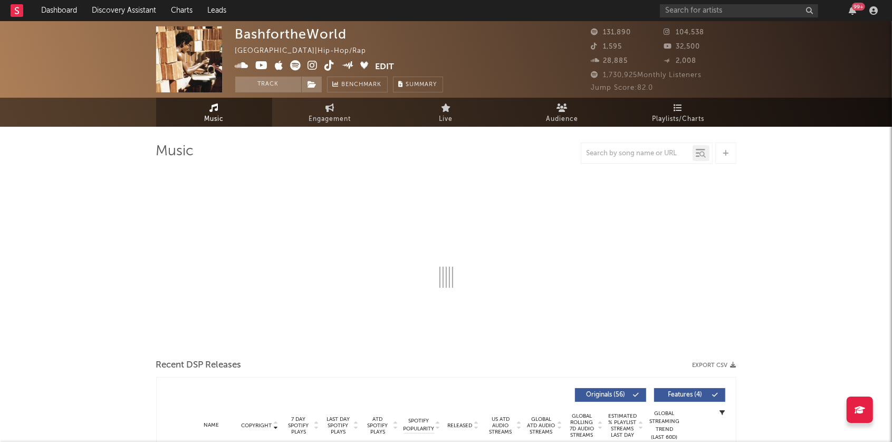
select select "6m"
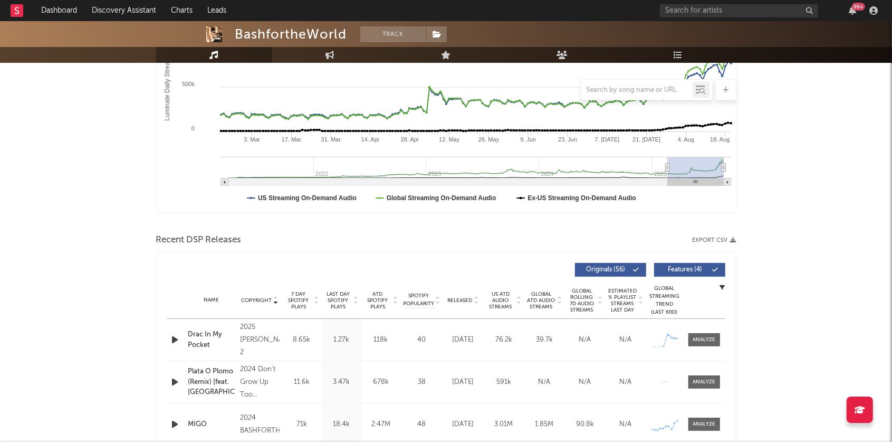
scroll to position [231, 0]
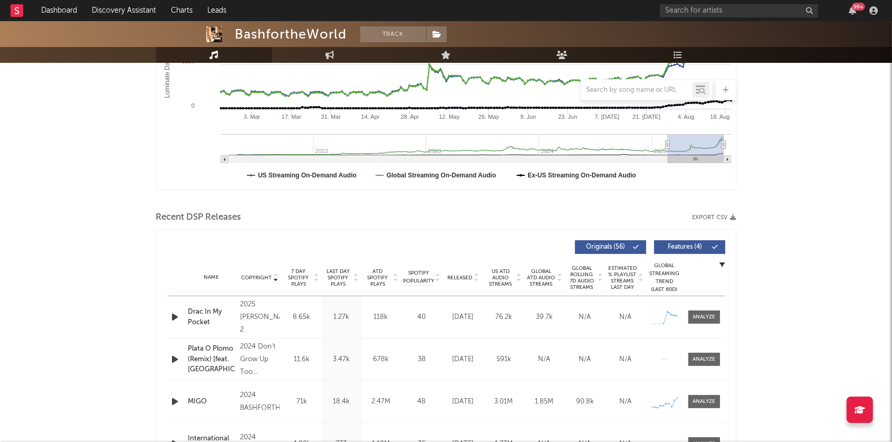
click at [277, 276] on icon at bounding box center [275, 275] width 5 height 4
click at [276, 278] on icon at bounding box center [275, 280] width 5 height 4
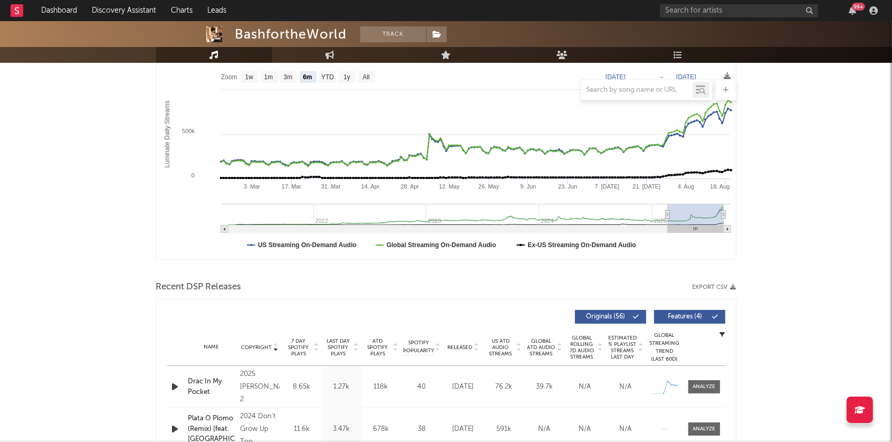
scroll to position [0, 0]
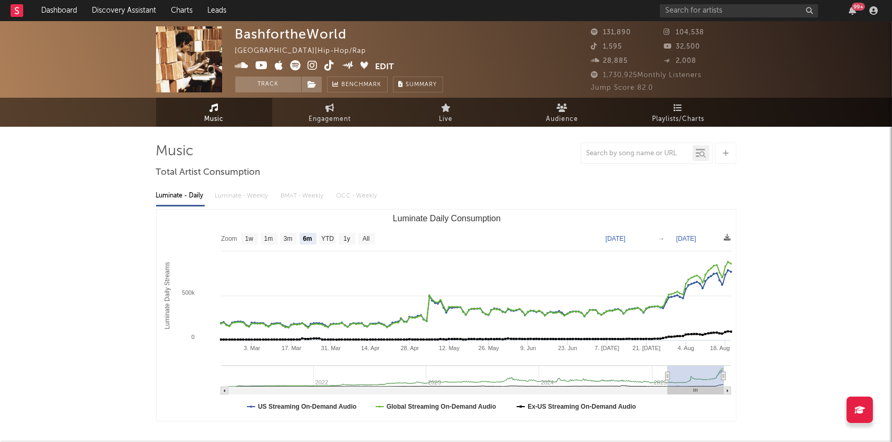
click at [297, 66] on icon at bounding box center [296, 65] width 11 height 11
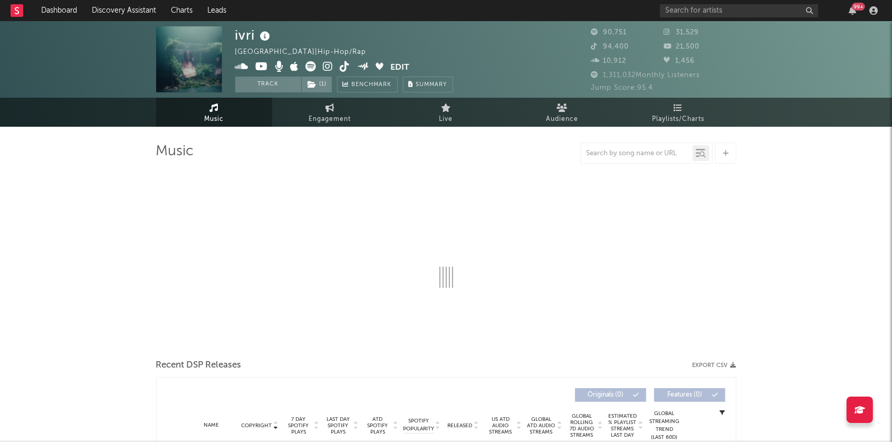
click at [329, 64] on icon at bounding box center [328, 66] width 10 height 11
select select "6m"
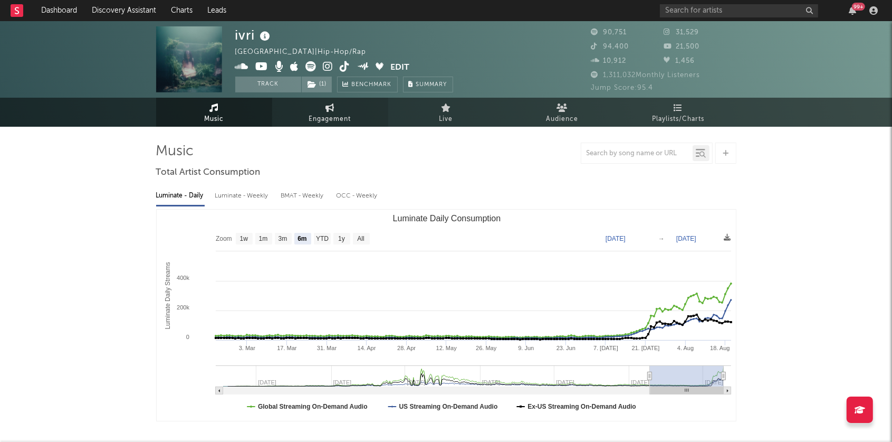
click at [323, 118] on span "Engagement" at bounding box center [330, 119] width 42 height 13
select select "1w"
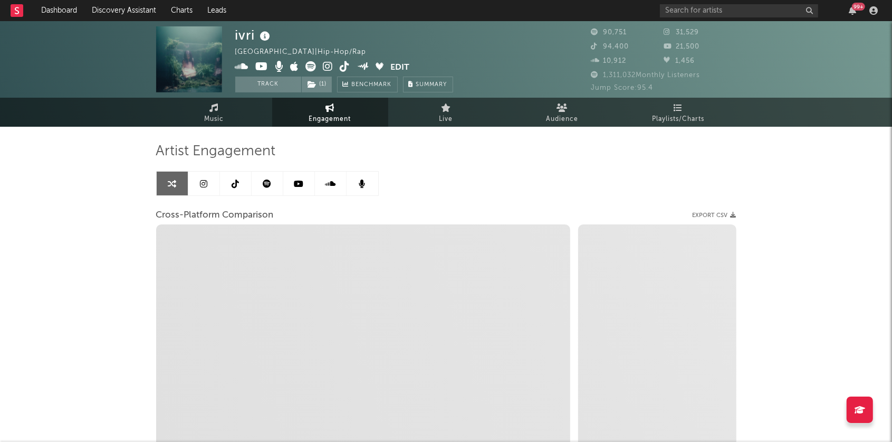
select select "1m"
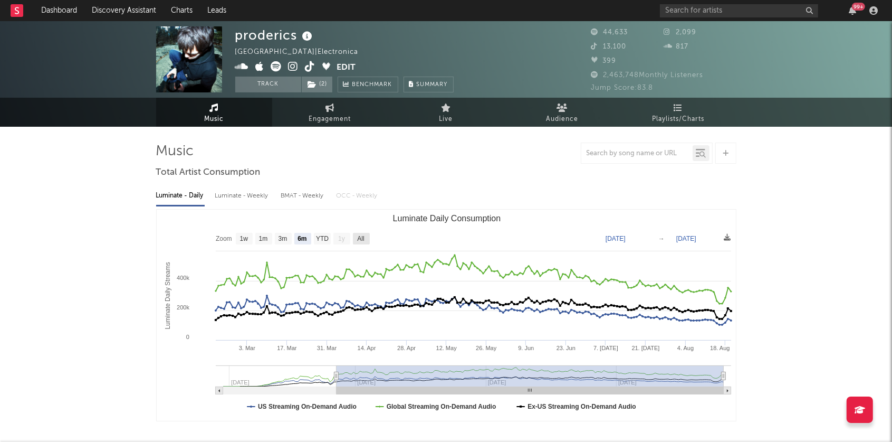
click at [359, 238] on text "All" at bounding box center [360, 238] width 7 height 7
select select "All"
type input "2024-12-29"
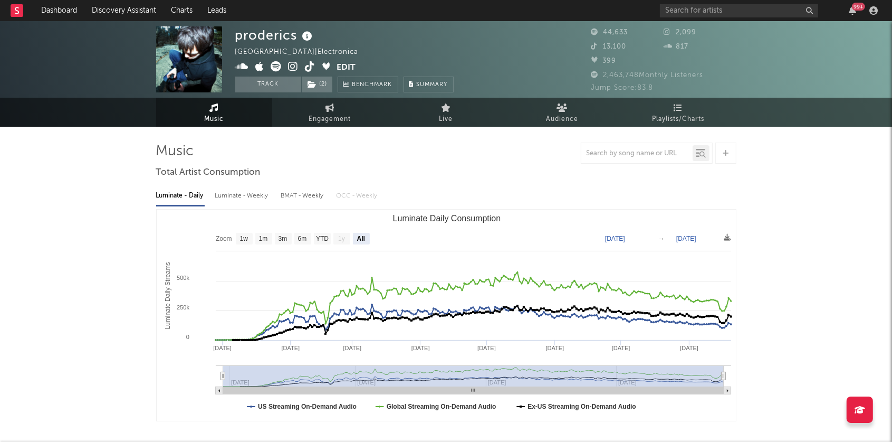
click at [294, 66] on icon at bounding box center [294, 66] width 10 height 11
click at [277, 62] on icon at bounding box center [276, 66] width 11 height 11
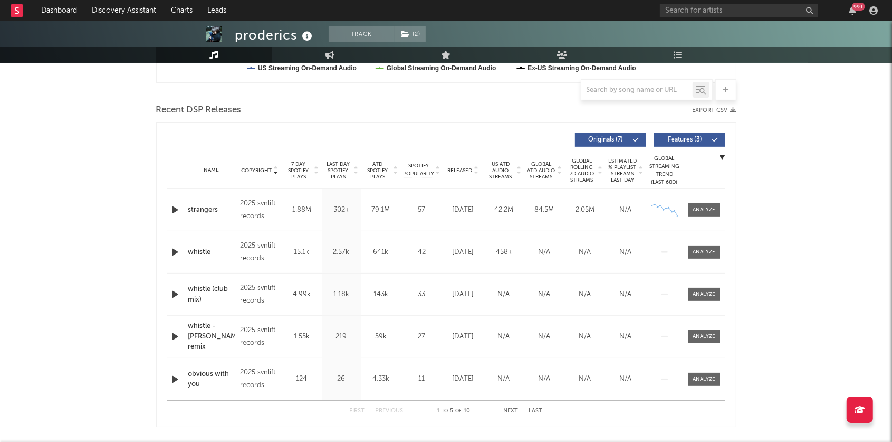
scroll to position [339, 0]
click at [475, 169] on icon at bounding box center [476, 171] width 5 height 4
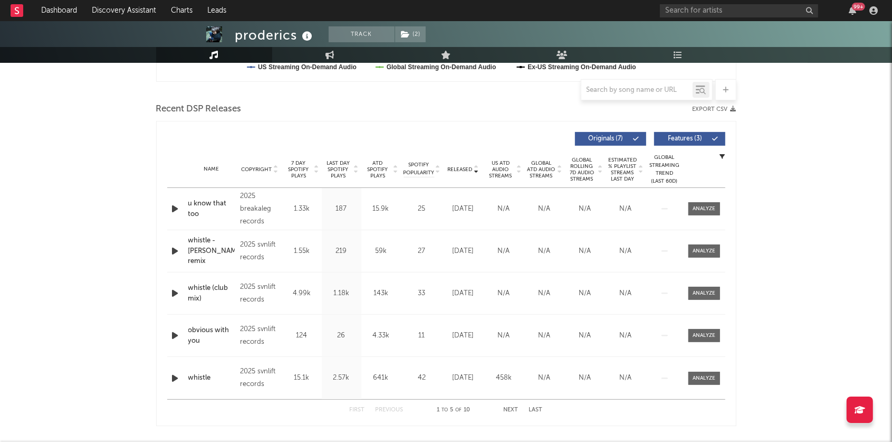
click at [473, 166] on div at bounding box center [476, 169] width 6 height 8
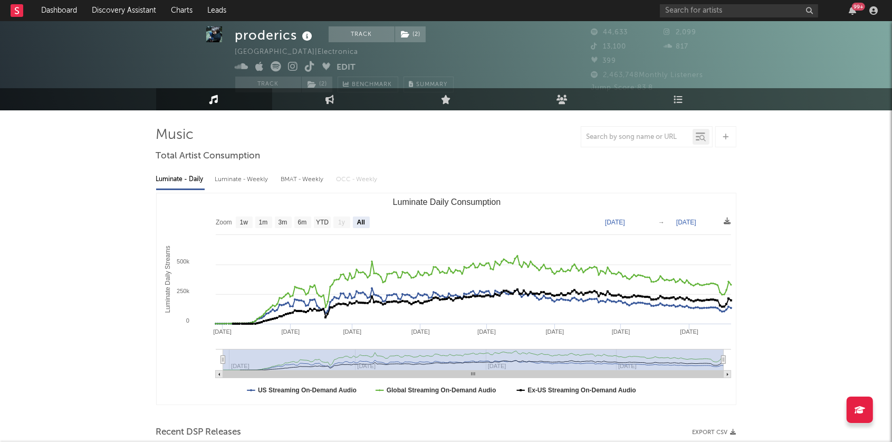
scroll to position [0, 0]
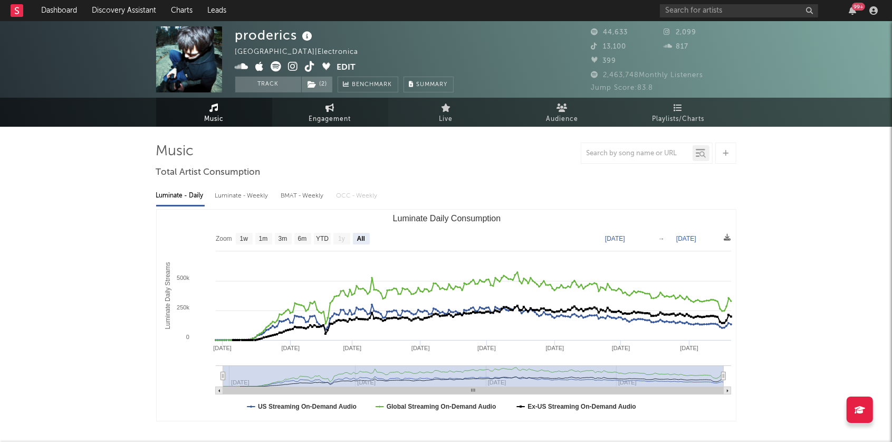
click at [306, 115] on link "Engagement" at bounding box center [330, 112] width 116 height 29
select select "1w"
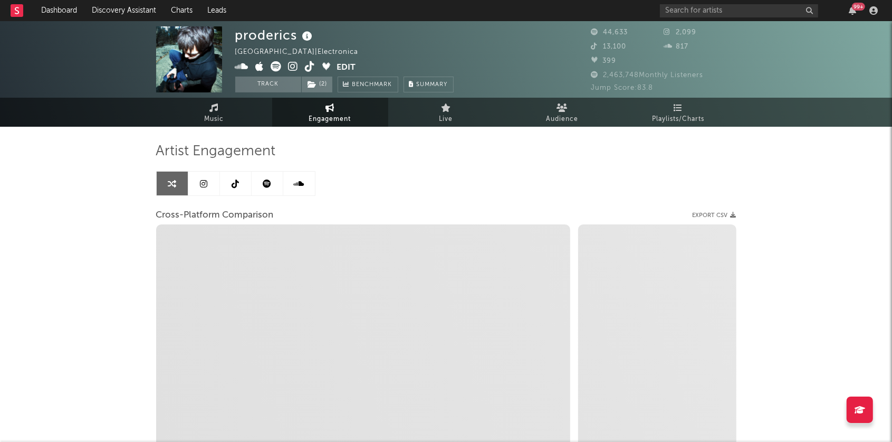
select select "1m"
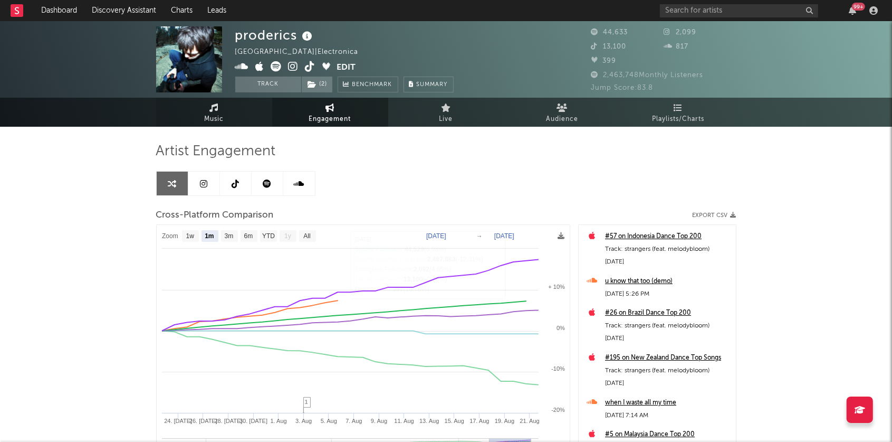
click at [224, 116] on span "Music" at bounding box center [214, 119] width 20 height 13
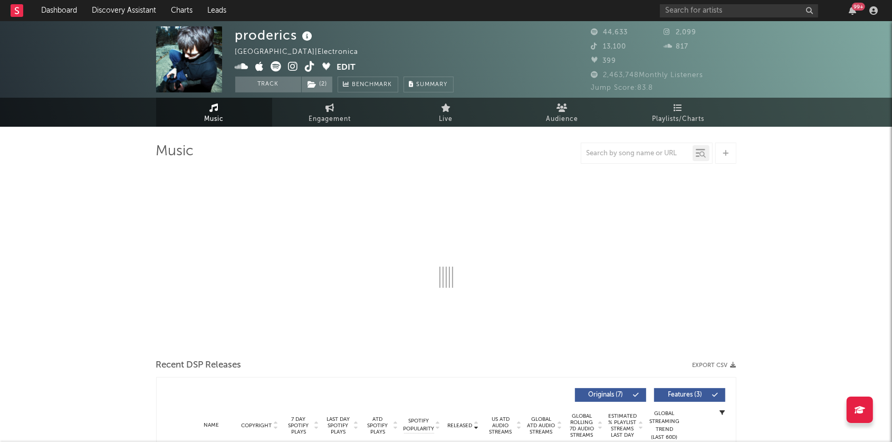
select select "6m"
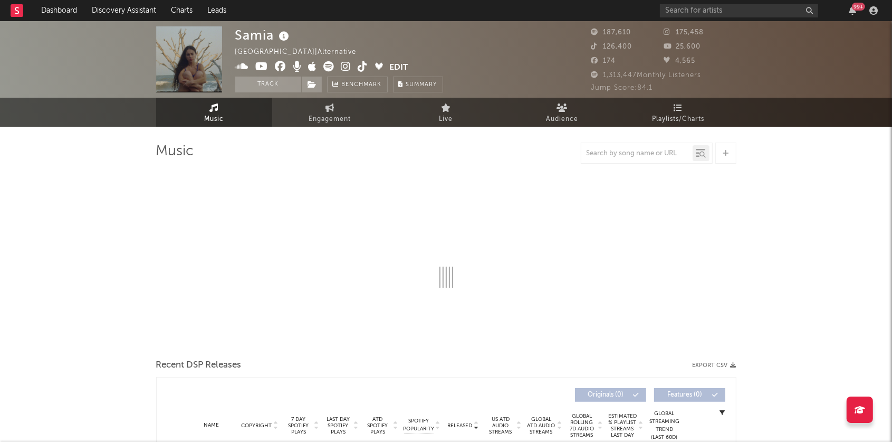
select select "6m"
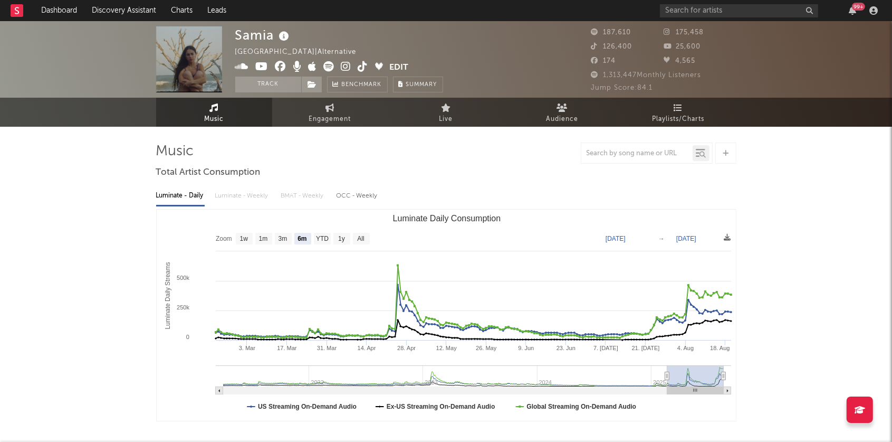
click at [329, 66] on icon at bounding box center [329, 66] width 11 height 11
click at [348, 66] on icon at bounding box center [346, 66] width 10 height 11
click at [683, 9] on input "text" at bounding box center [739, 10] width 158 height 13
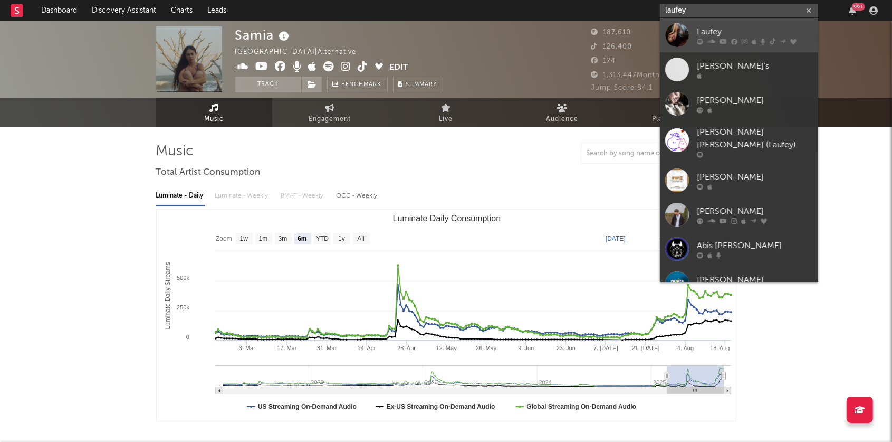
type input "laufey"
click at [733, 26] on div "Laufey" at bounding box center [755, 31] width 116 height 13
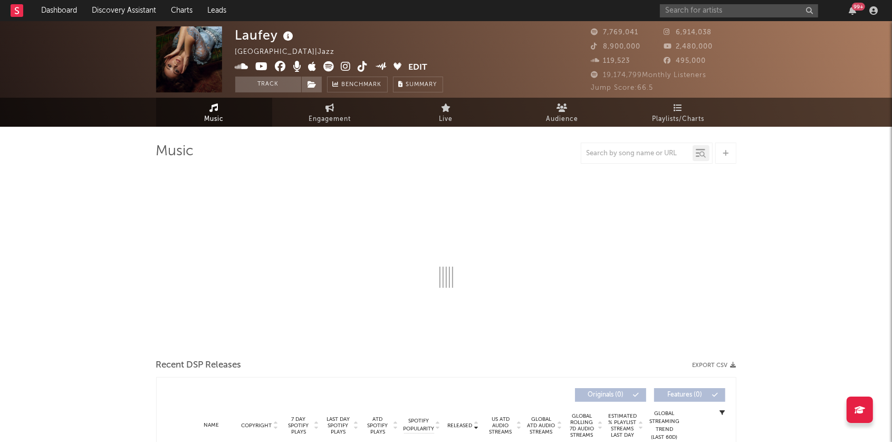
select select "6m"
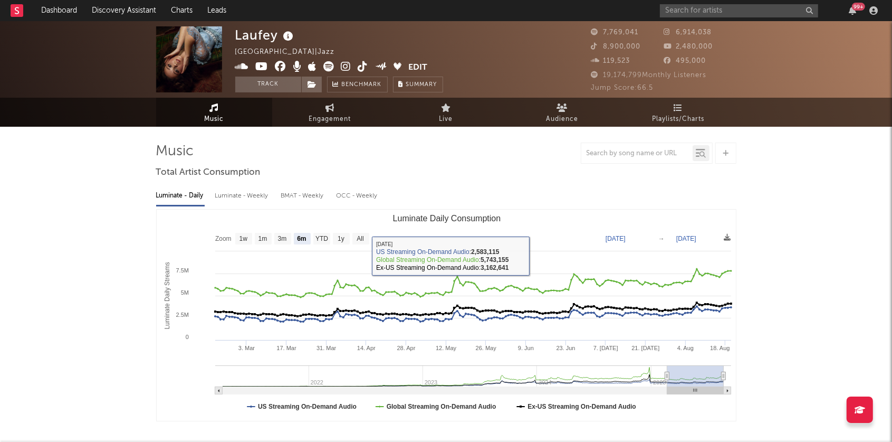
click at [235, 187] on div "Luminate - Weekly" at bounding box center [242, 196] width 55 height 18
select select "6m"
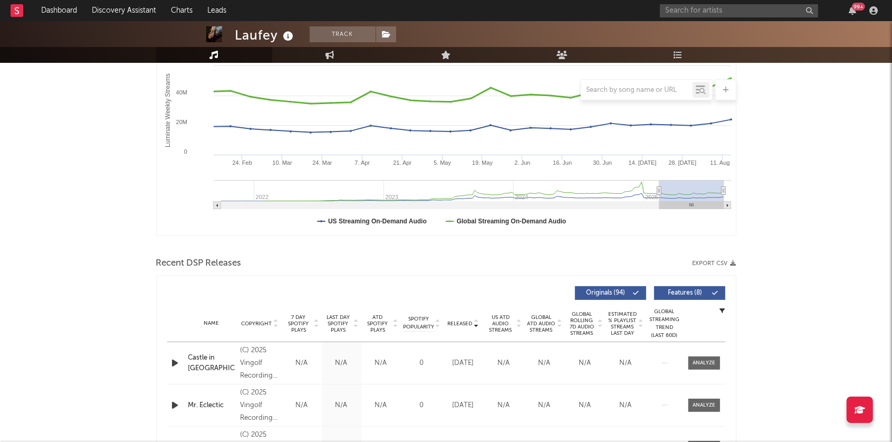
scroll to position [300, 0]
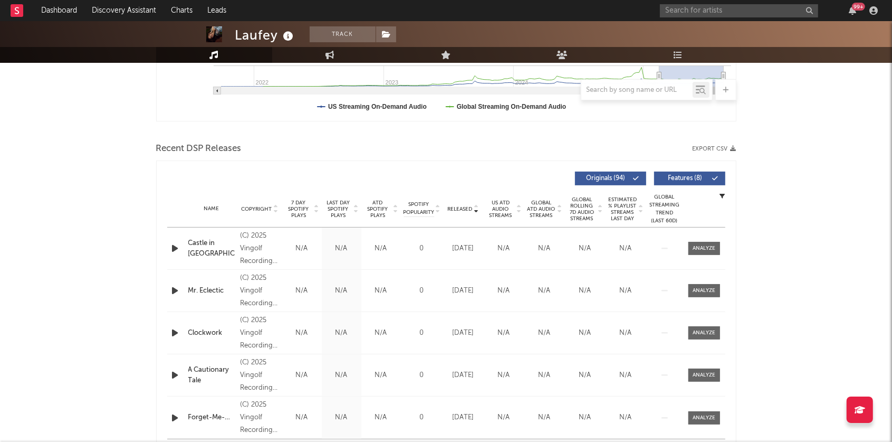
click at [356, 209] on icon at bounding box center [356, 211] width 5 height 4
click at [559, 209] on icon at bounding box center [559, 211] width 5 height 4
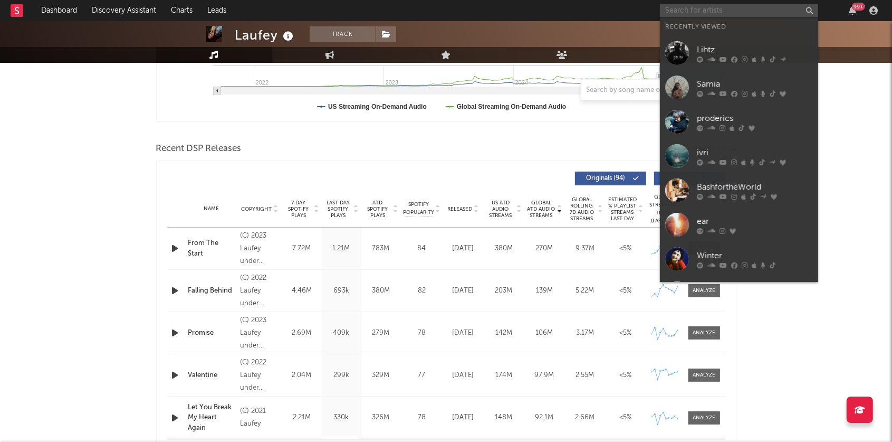
click at [772, 4] on input "text" at bounding box center [739, 10] width 158 height 13
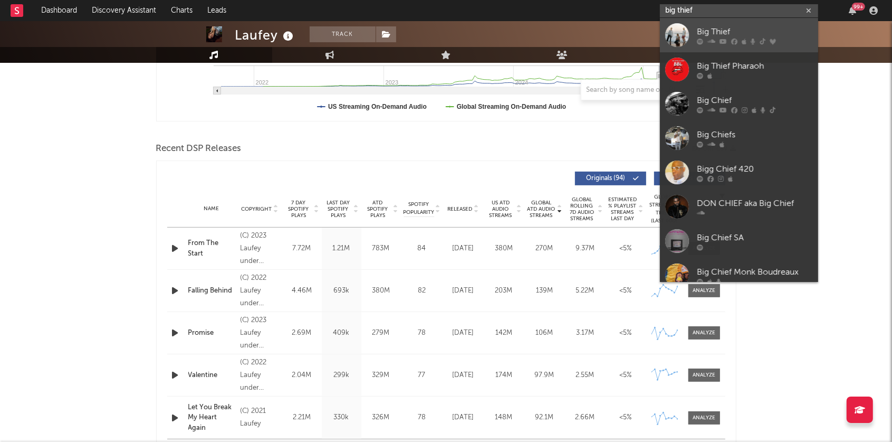
type input "big thief"
click at [767, 38] on div at bounding box center [755, 41] width 116 height 6
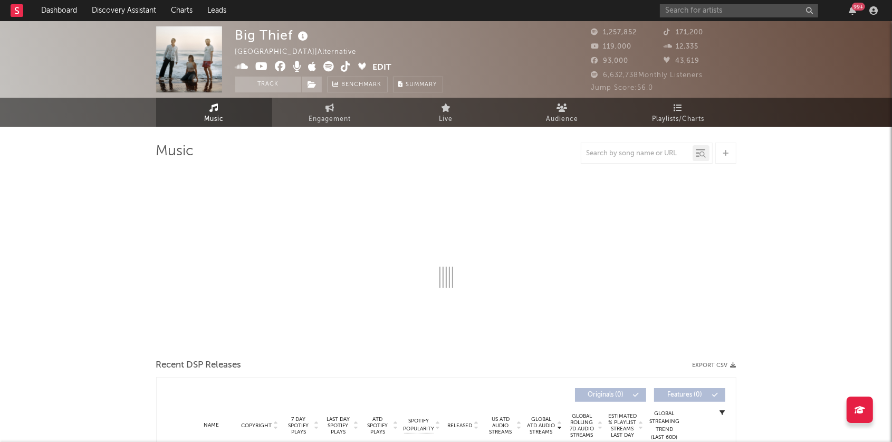
select select "6m"
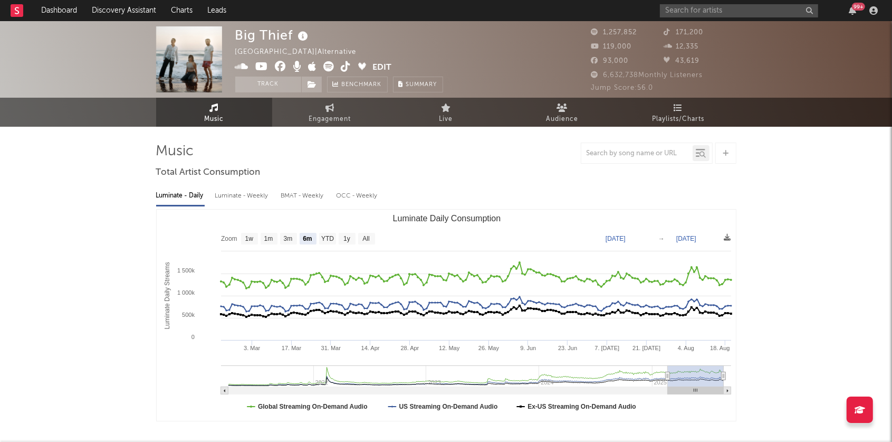
click at [252, 193] on div "Luminate - Weekly" at bounding box center [242, 196] width 55 height 18
select select "6m"
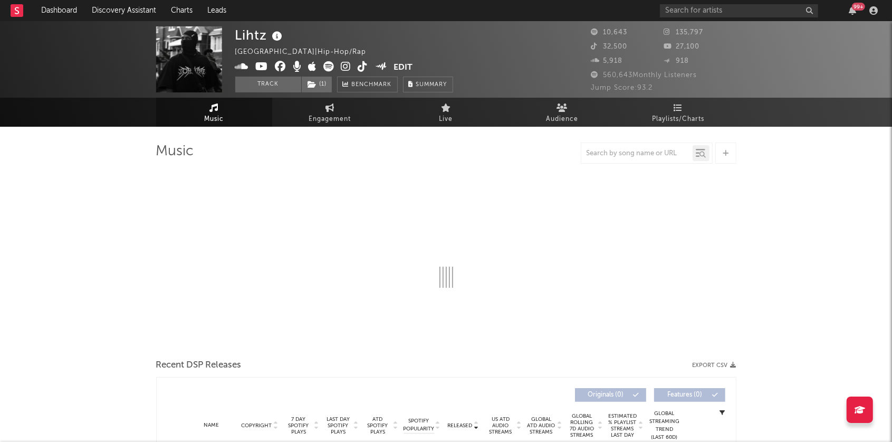
select select "6m"
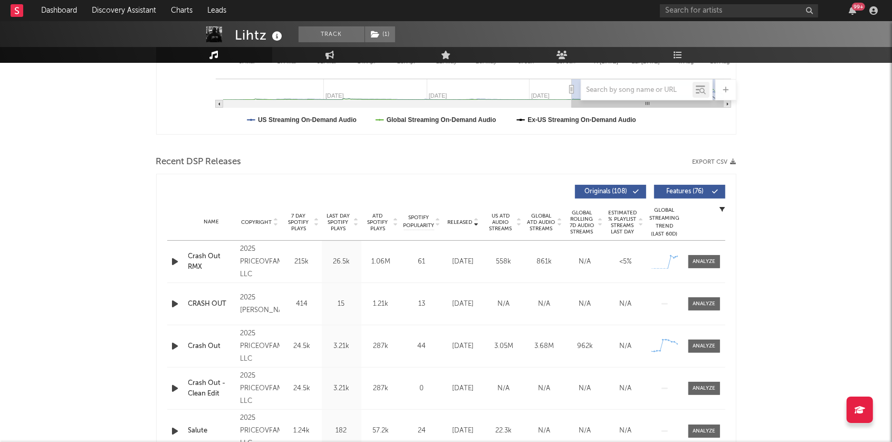
scroll to position [296, 0]
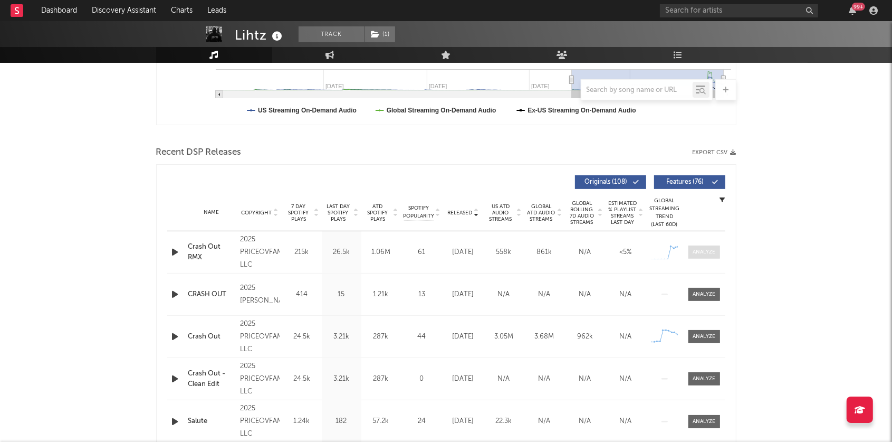
click at [712, 251] on div at bounding box center [704, 252] width 23 height 8
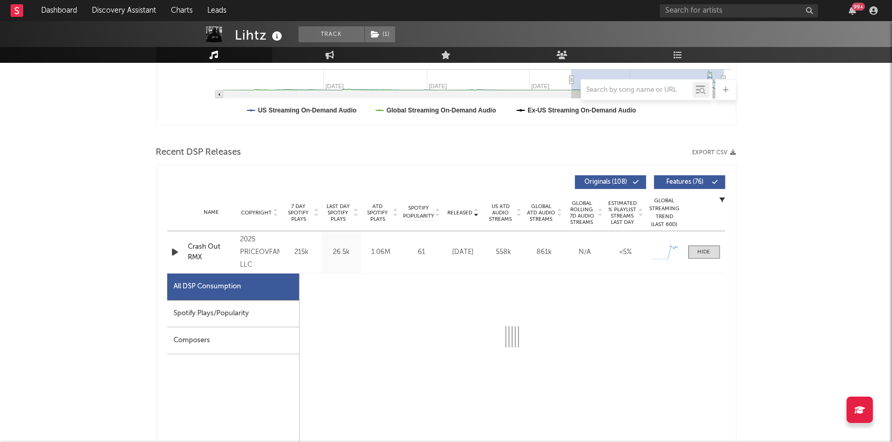
select select "1w"
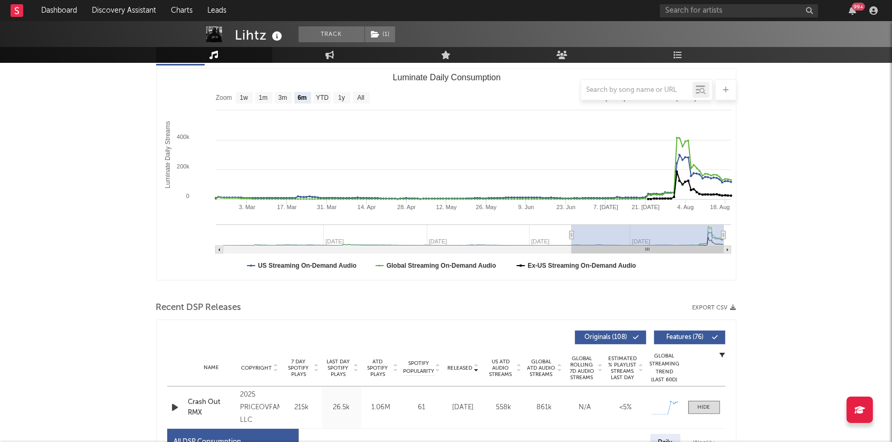
scroll to position [0, 0]
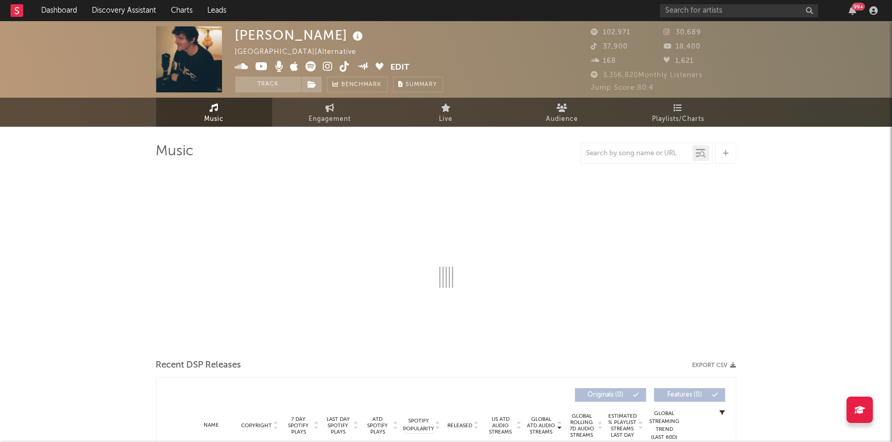
click at [326, 66] on icon at bounding box center [328, 66] width 10 height 11
select select "6m"
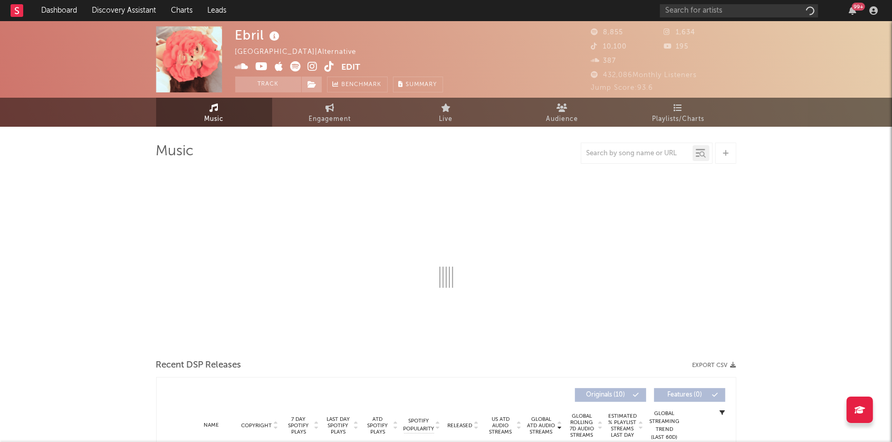
select select "1w"
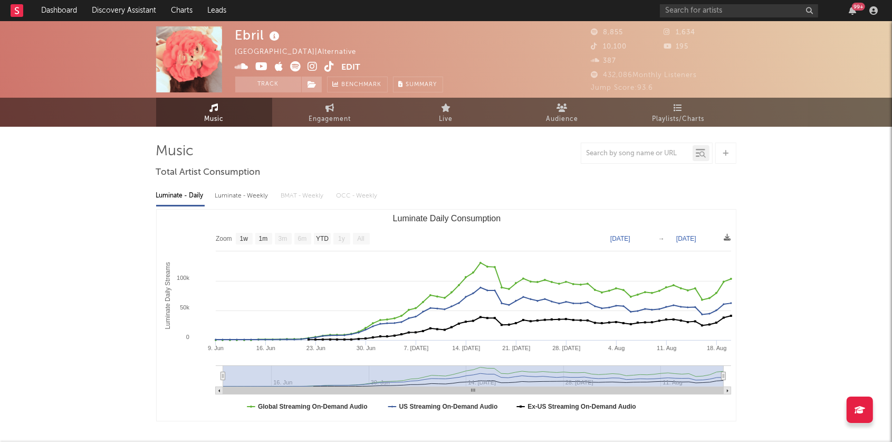
click at [312, 67] on icon at bounding box center [313, 66] width 10 height 11
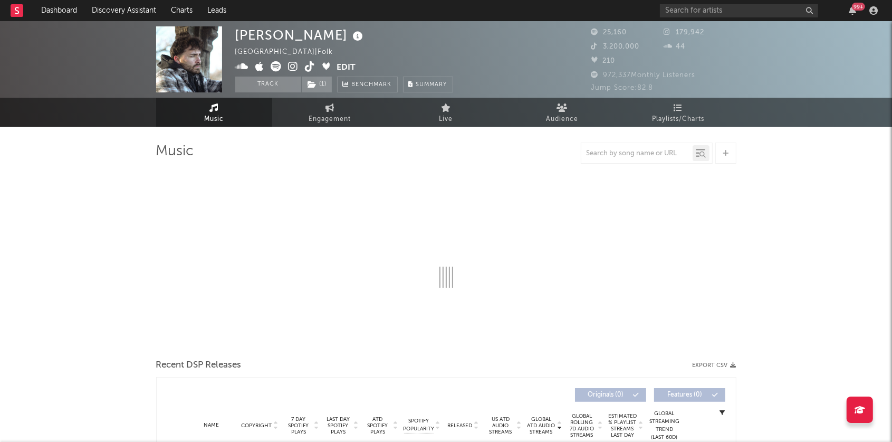
select select "6m"
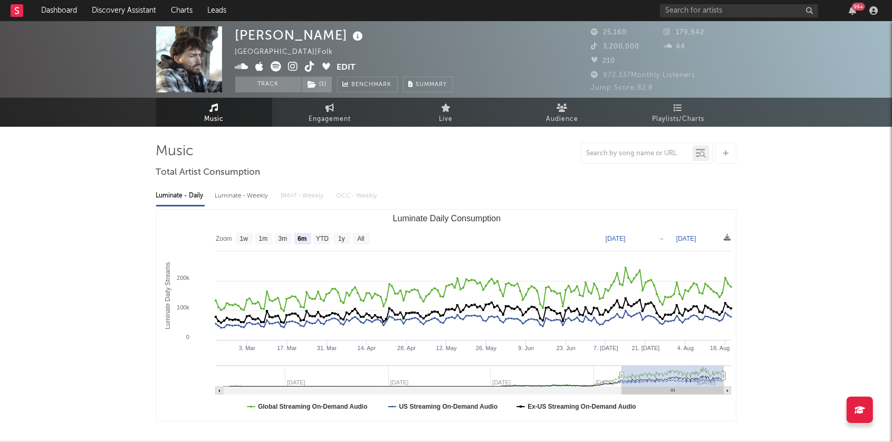
click at [273, 64] on icon at bounding box center [276, 66] width 11 height 11
click at [299, 65] on span at bounding box center [286, 67] width 102 height 13
click at [294, 66] on icon at bounding box center [294, 66] width 10 height 11
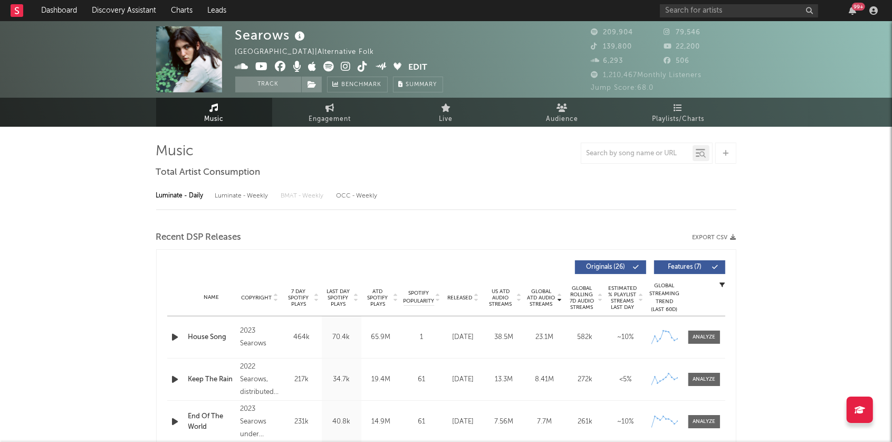
select select "6m"
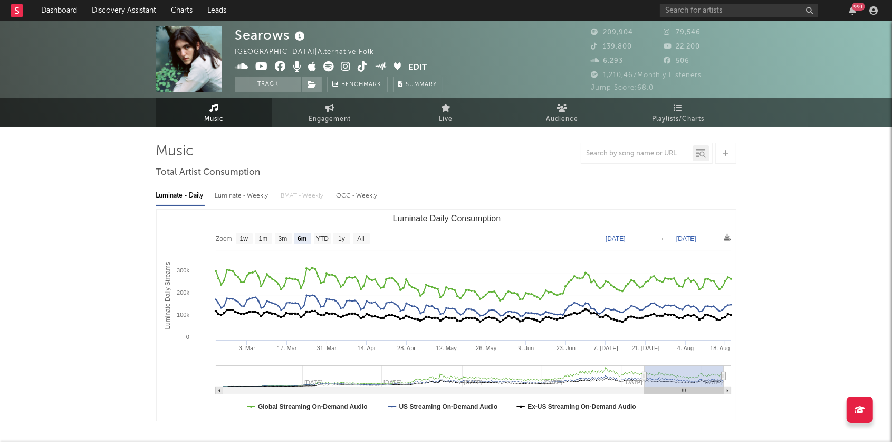
click at [346, 64] on icon at bounding box center [346, 66] width 10 height 11
click at [327, 62] on icon at bounding box center [329, 66] width 11 height 11
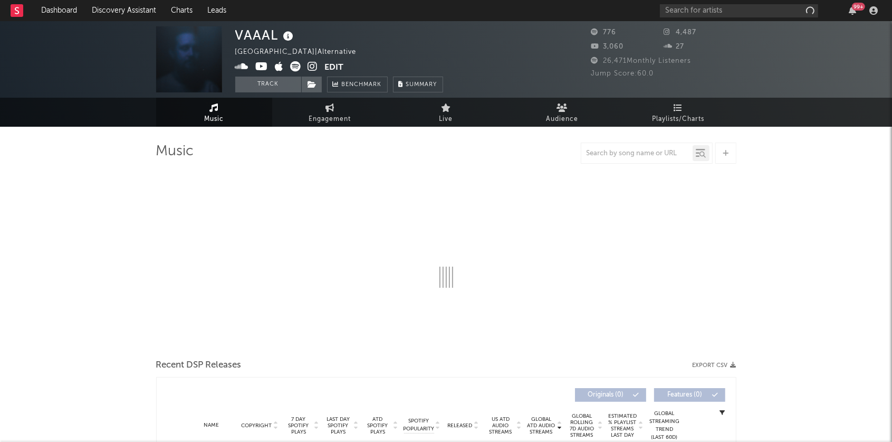
select select "1w"
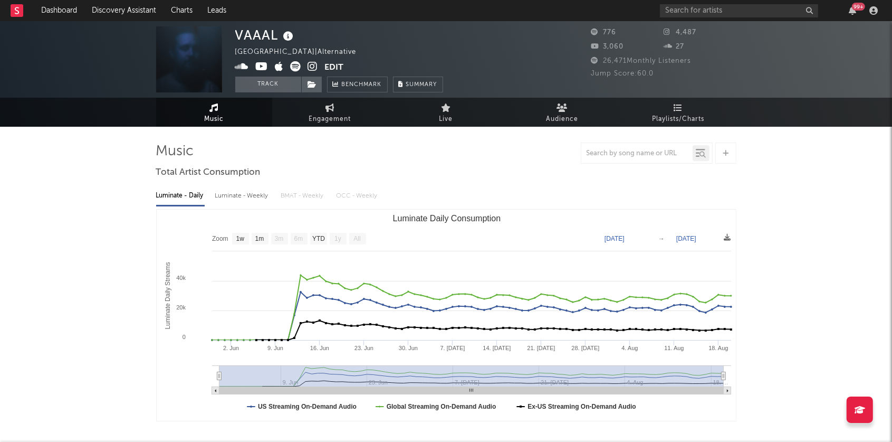
click at [310, 65] on icon at bounding box center [313, 66] width 10 height 11
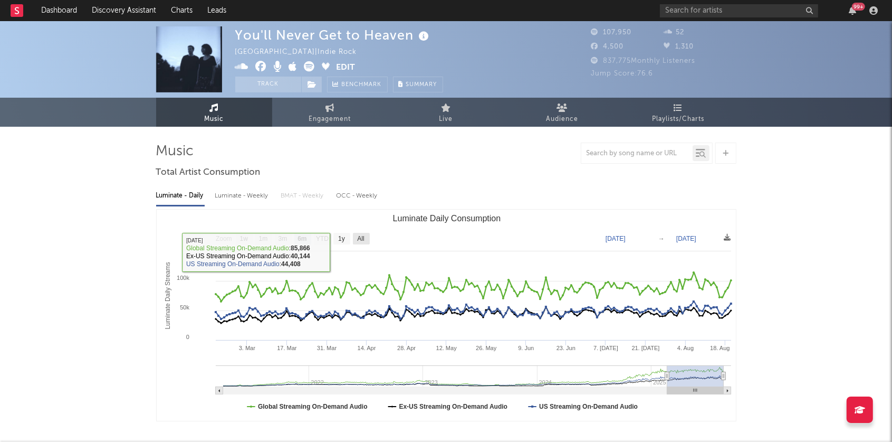
click at [361, 241] on text "All" at bounding box center [360, 238] width 7 height 7
select select "All"
type input "2021-03-31"
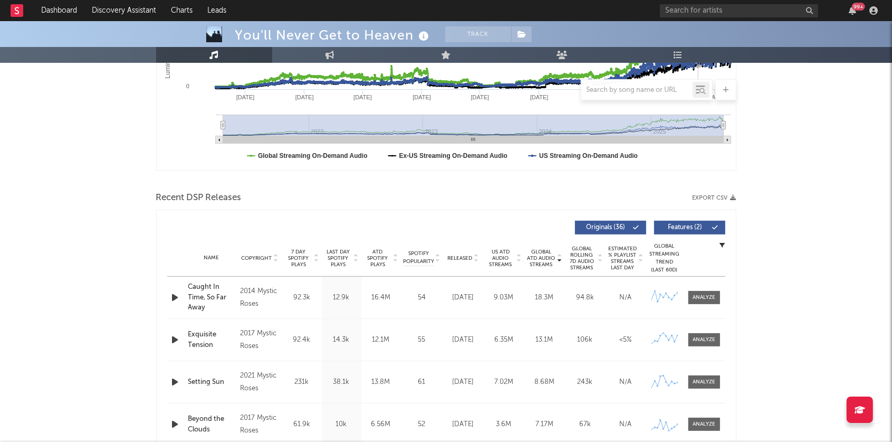
scroll to position [253, 0]
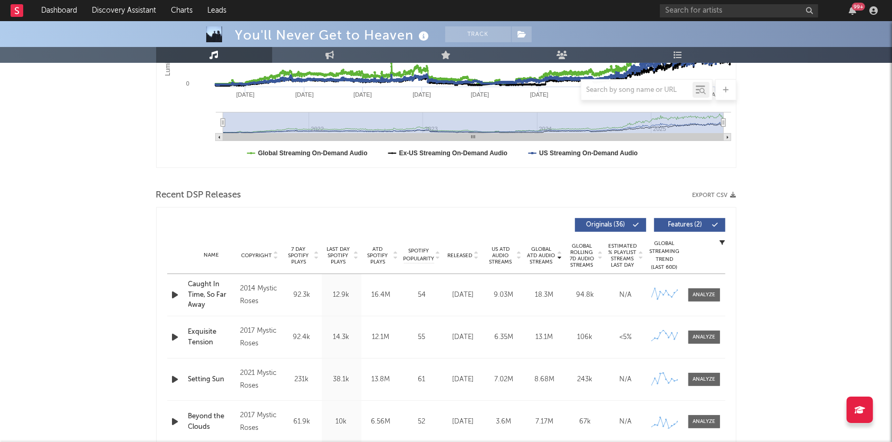
click at [278, 255] on icon at bounding box center [275, 257] width 5 height 4
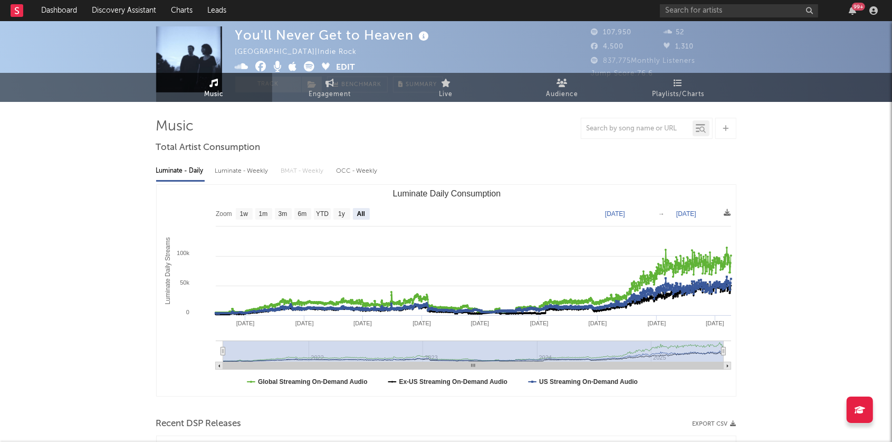
scroll to position [0, 0]
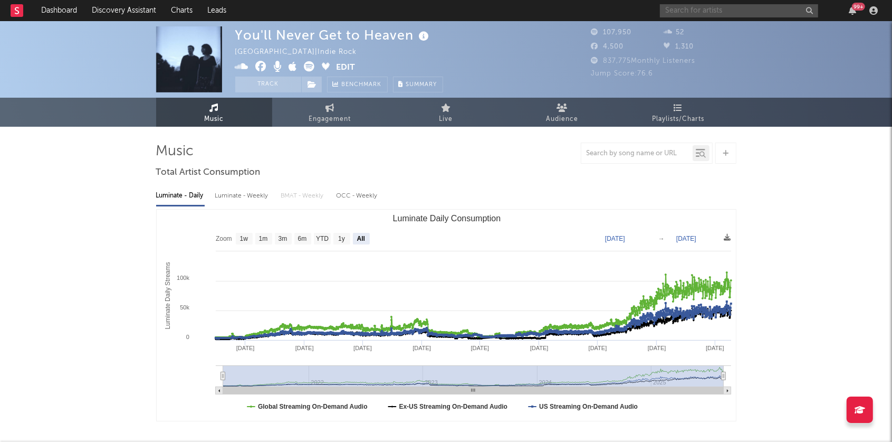
click at [690, 10] on input "text" at bounding box center [739, 10] width 158 height 13
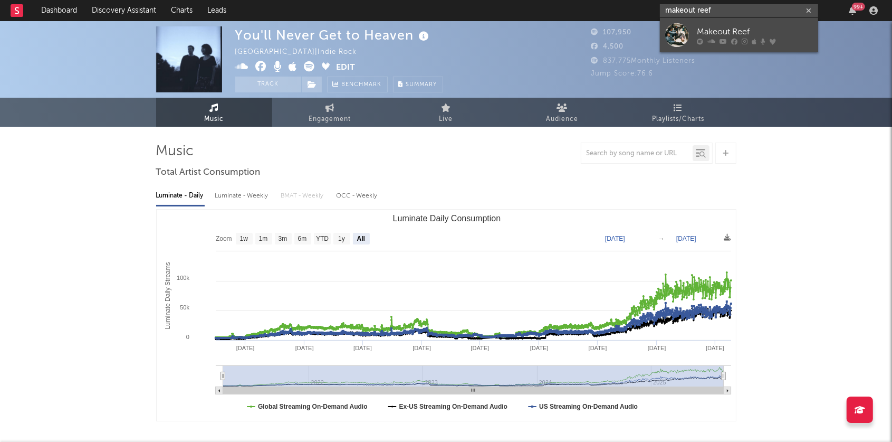
type input "makeout reef"
click at [704, 27] on div "Makeout Reef" at bounding box center [755, 31] width 116 height 13
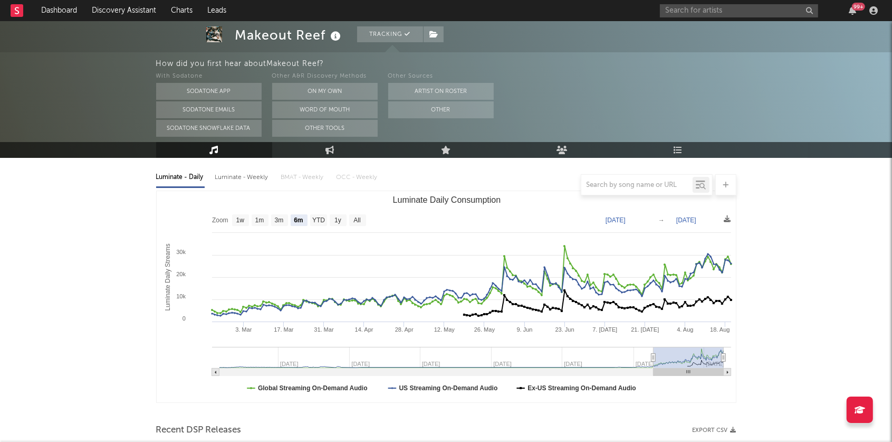
scroll to position [125, 0]
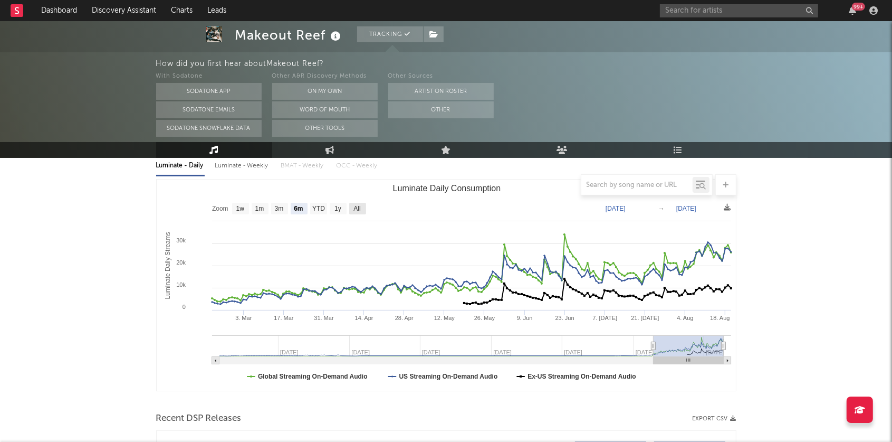
click at [358, 208] on text "All" at bounding box center [357, 208] width 7 height 7
select select "All"
type input "2022-01-30"
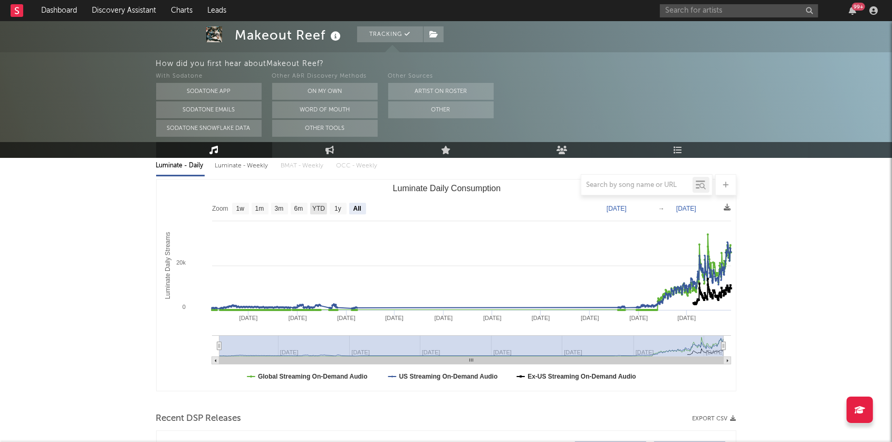
click at [315, 209] on text "YTD" at bounding box center [318, 208] width 13 height 7
select select "YTD"
type input "2025-01-01"
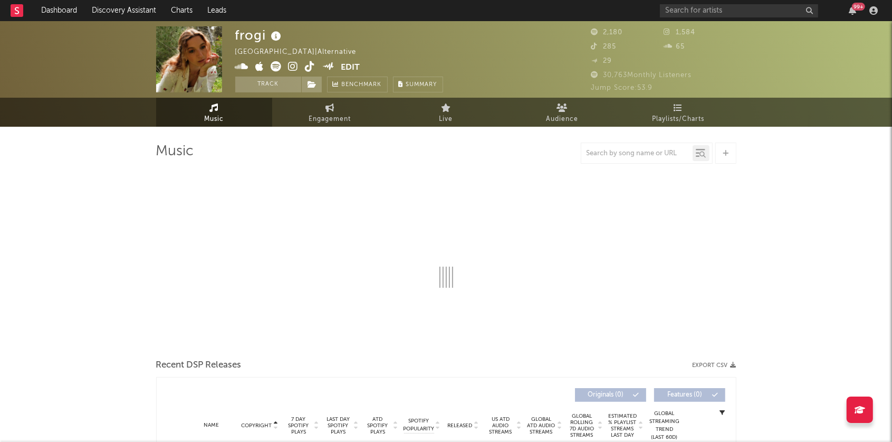
select select "6m"
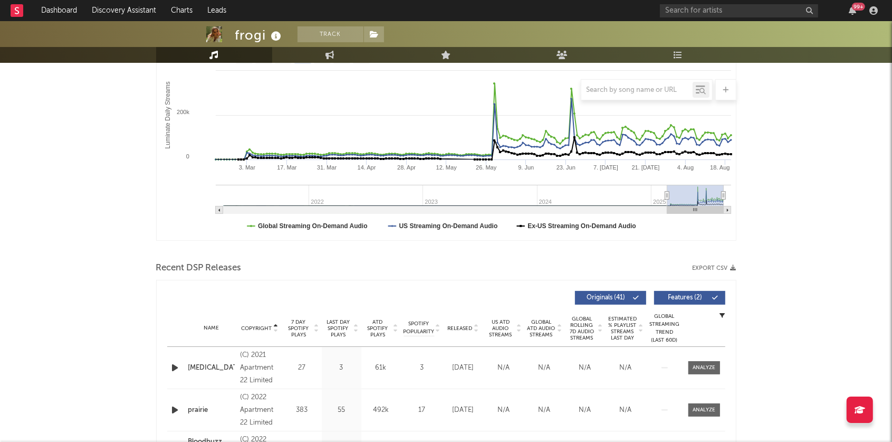
scroll to position [217, 0]
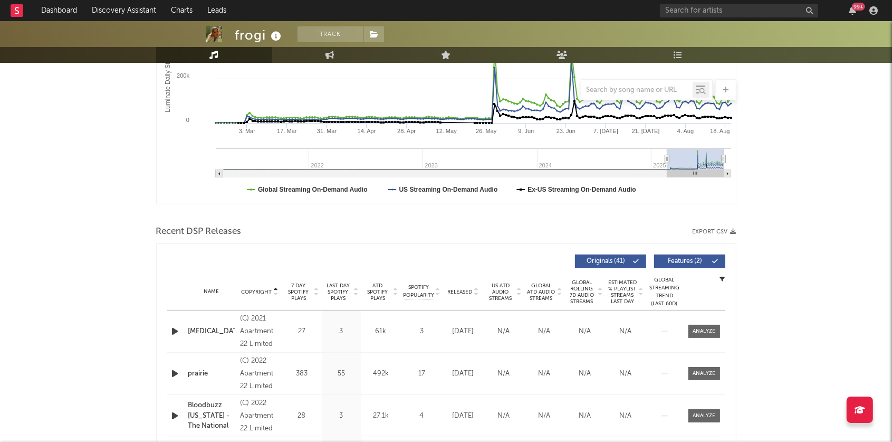
click at [177, 328] on icon "button" at bounding box center [175, 331] width 11 height 13
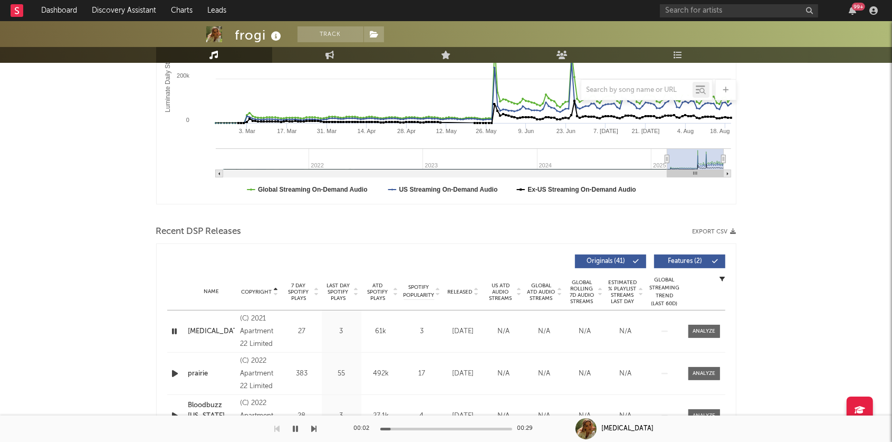
click at [475, 288] on icon at bounding box center [476, 290] width 5 height 4
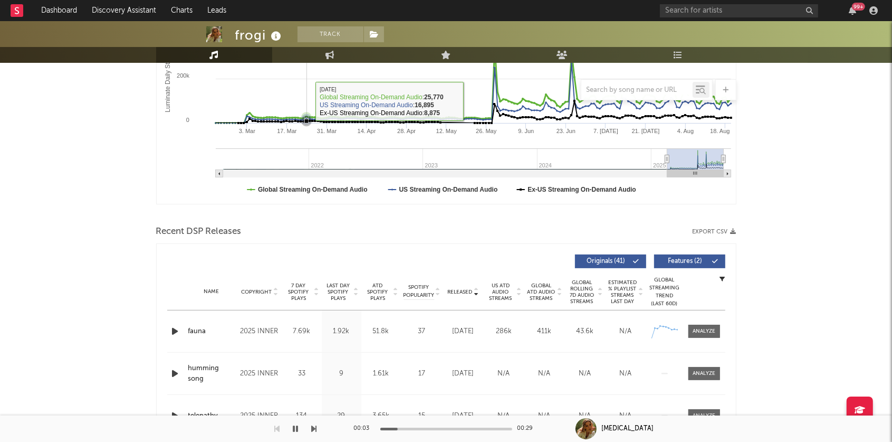
scroll to position [0, 0]
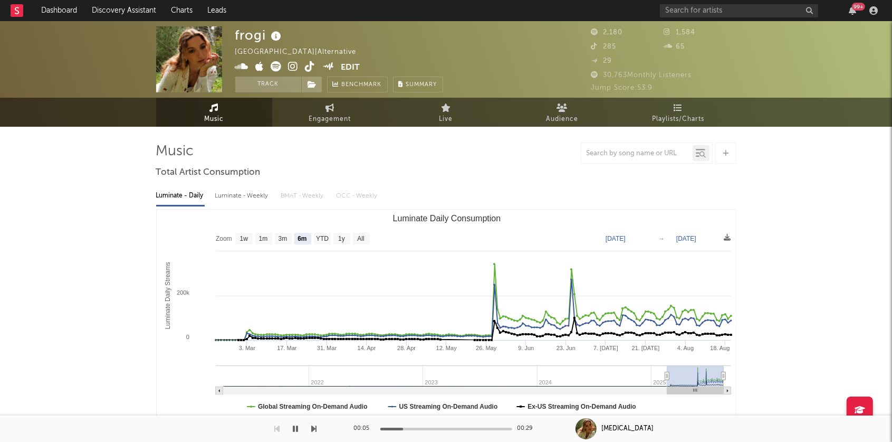
click at [297, 62] on icon at bounding box center [294, 66] width 10 height 11
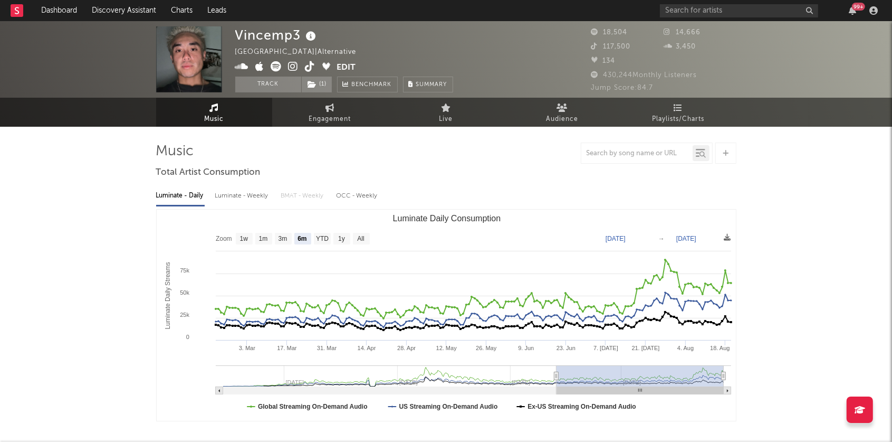
click at [292, 65] on icon at bounding box center [294, 66] width 10 height 11
click at [367, 237] on rect "Luminate Daily Consumption" at bounding box center [361, 239] width 17 height 12
select select "All"
type input "[DATE]"
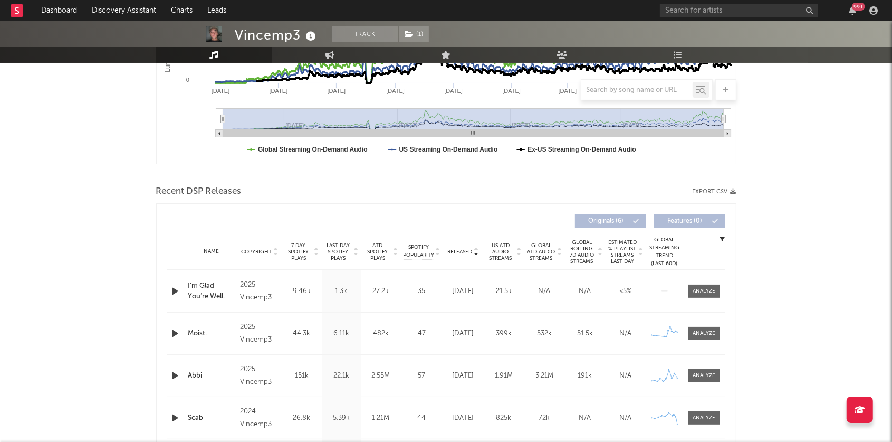
scroll to position [336, 0]
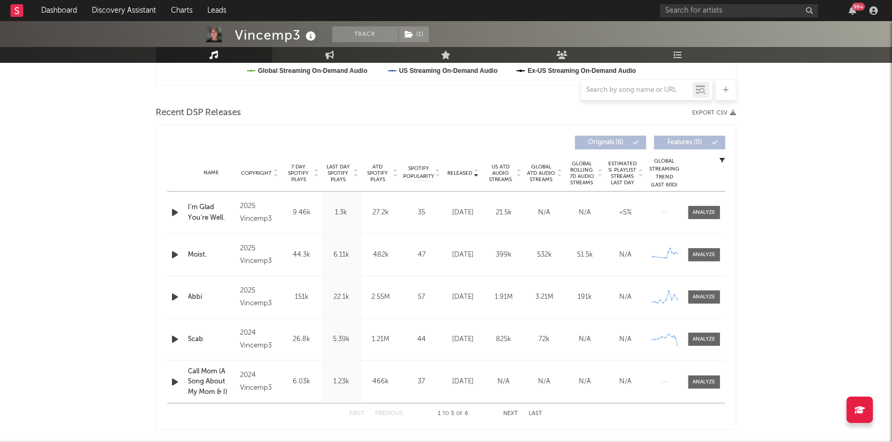
click at [177, 212] on icon "button" at bounding box center [175, 212] width 11 height 13
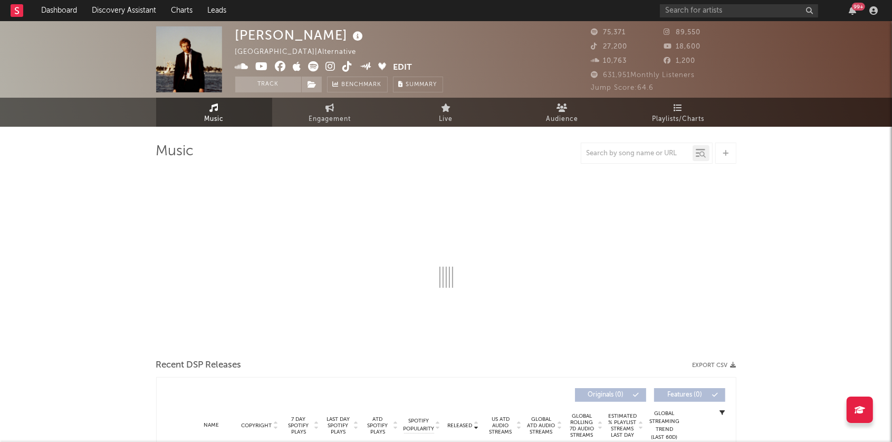
click at [329, 66] on icon at bounding box center [331, 66] width 10 height 11
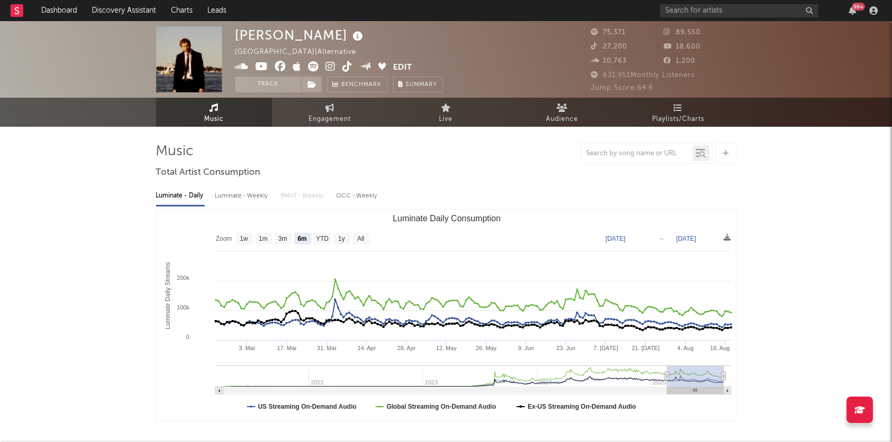
click at [312, 63] on icon at bounding box center [314, 66] width 11 height 11
click at [357, 235] on text "All" at bounding box center [360, 238] width 7 height 7
select select "All"
type input "[DATE]"
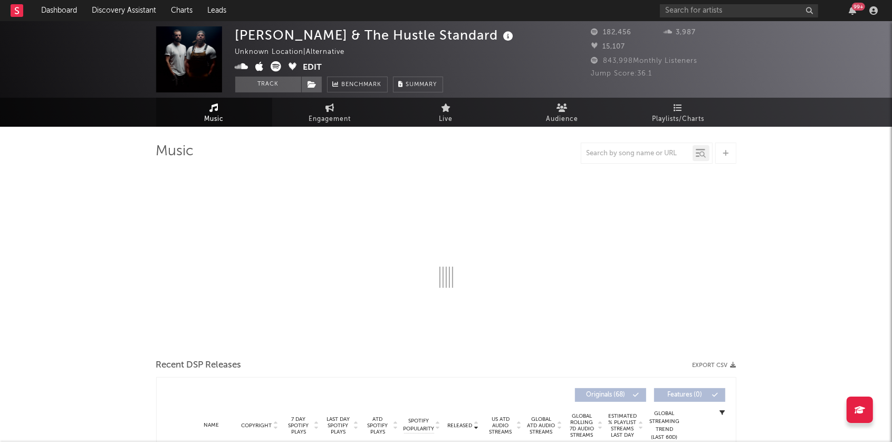
select select "6m"
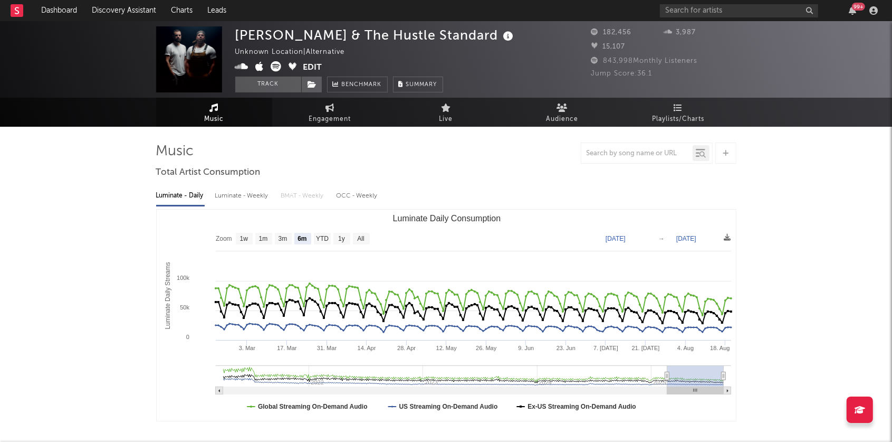
click at [276, 64] on icon at bounding box center [276, 66] width 11 height 11
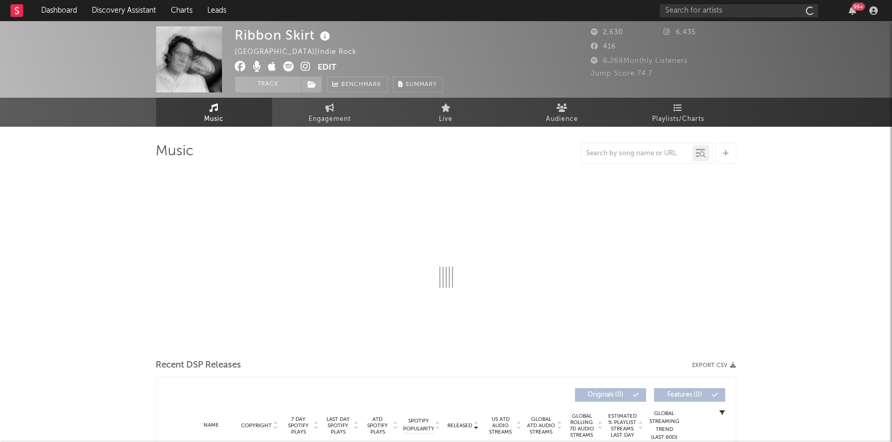
select select "1w"
